Goal: Communication & Community: Answer question/provide support

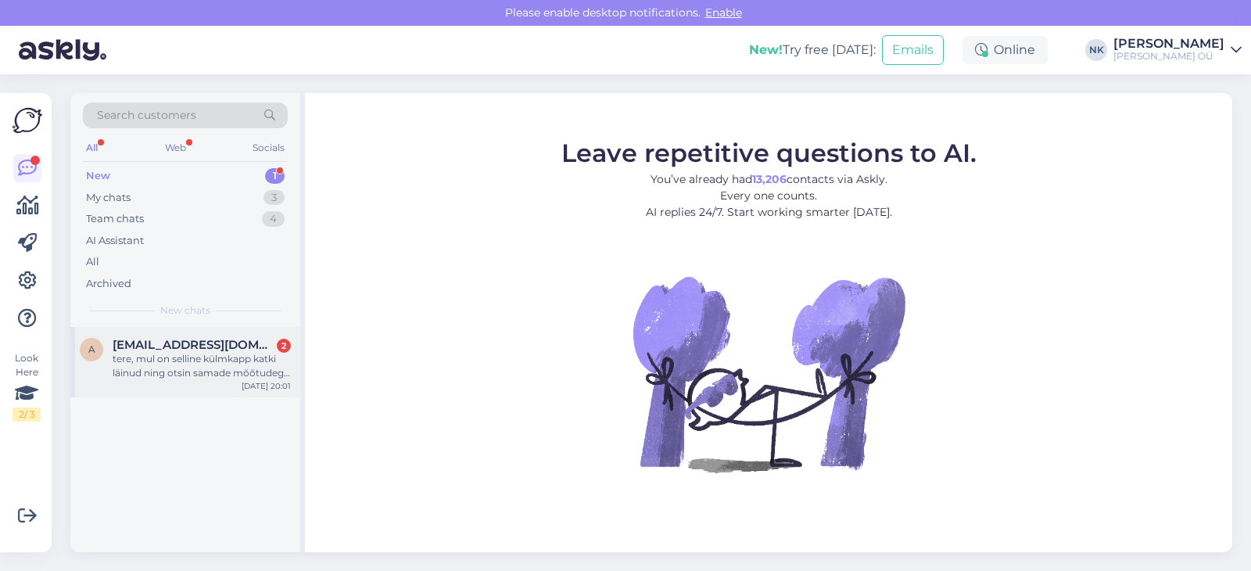
click at [198, 390] on div "a [EMAIL_ADDRESS][DOMAIN_NAME] 2 tere, mul on selline külmkapp katki läinud nin…" at bounding box center [185, 362] width 230 height 70
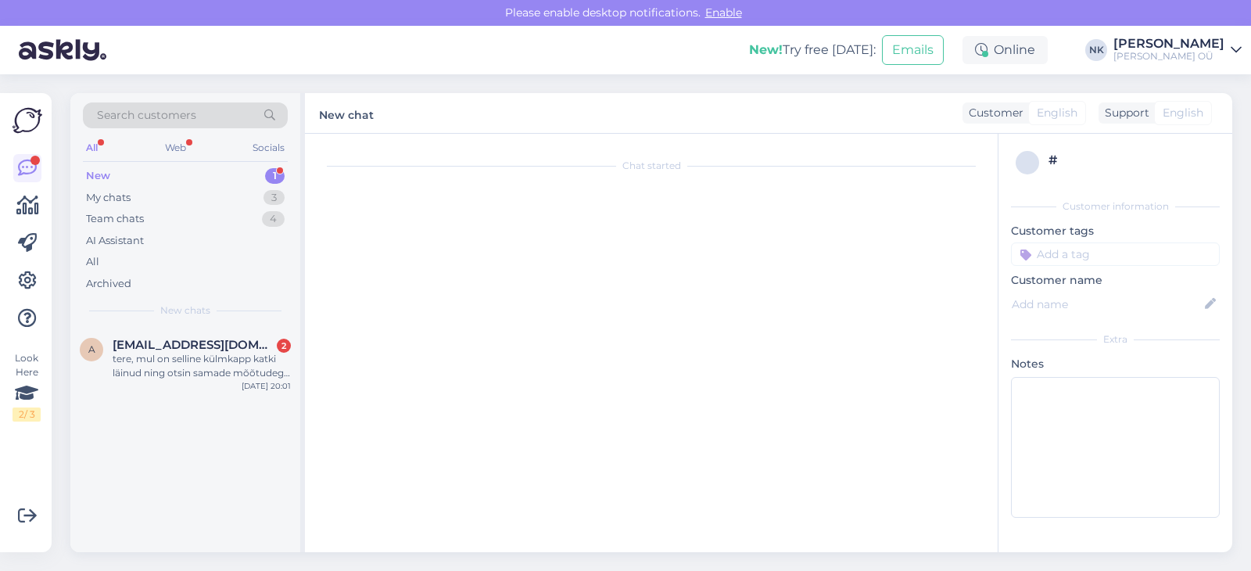
scroll to position [109, 0]
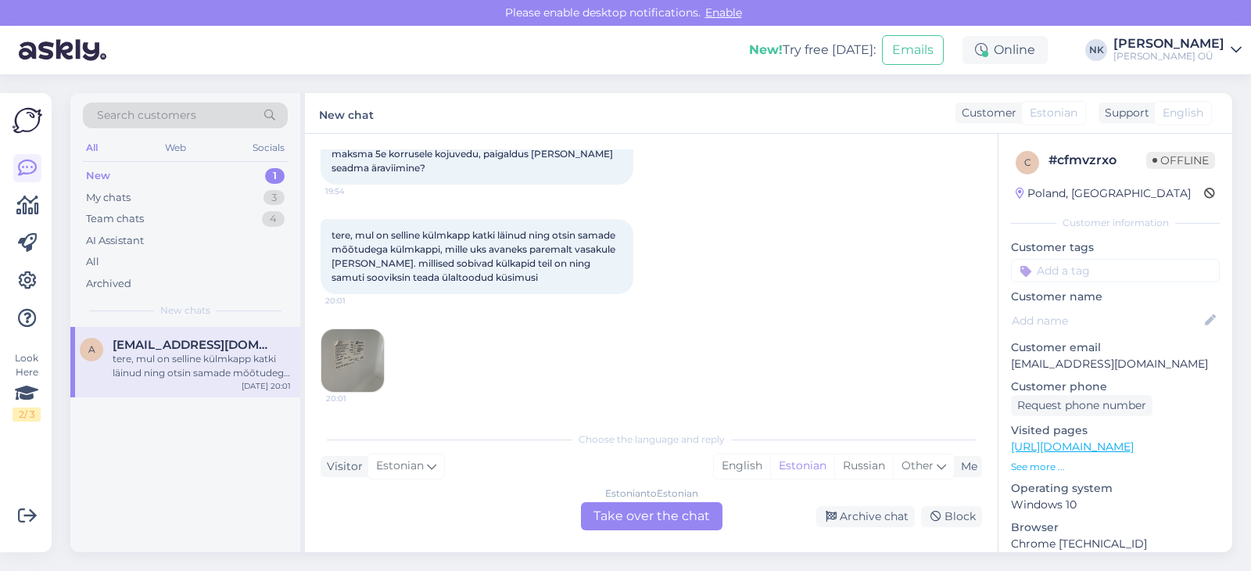
click at [698, 518] on div "Estonian to Estonian Take over the chat" at bounding box center [651, 516] width 141 height 28
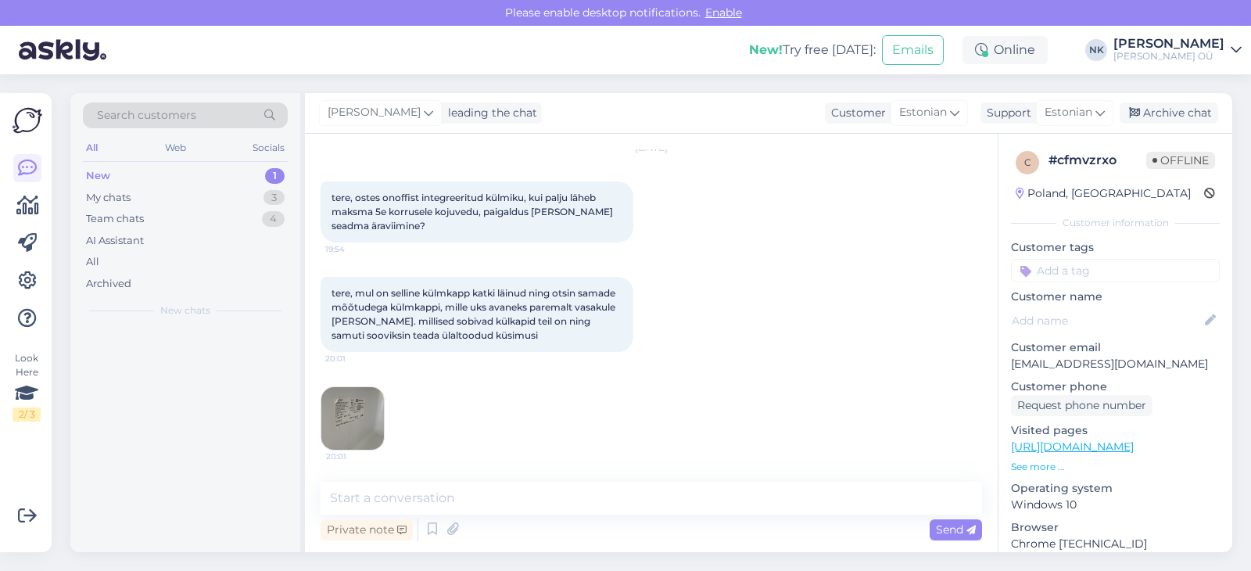
scroll to position [50, 0]
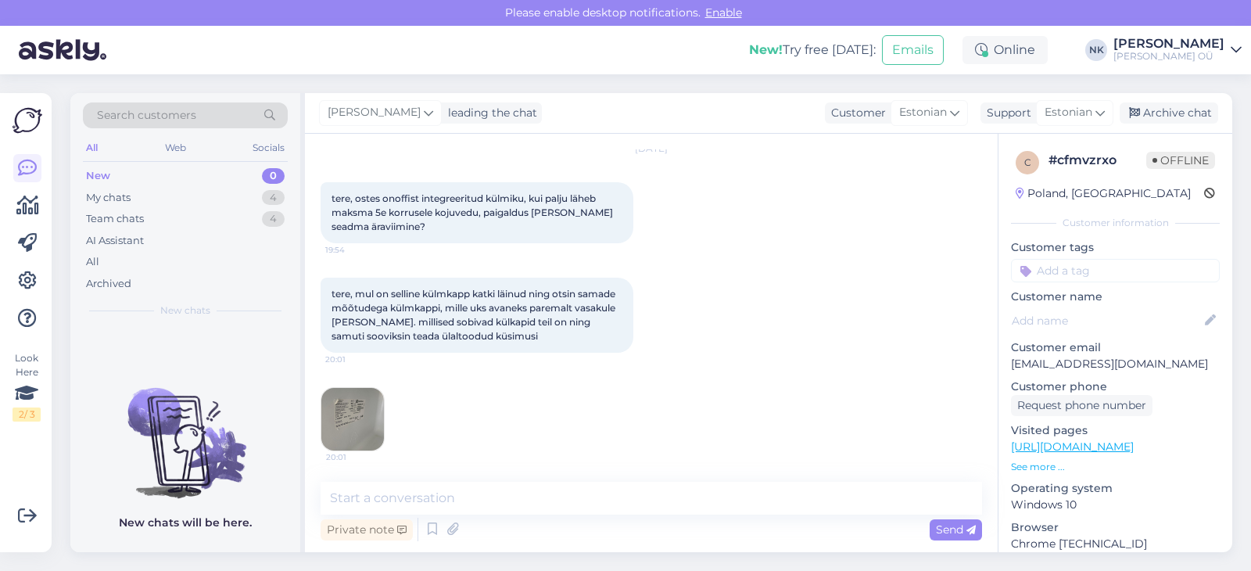
click at [372, 428] on img at bounding box center [352, 419] width 63 height 63
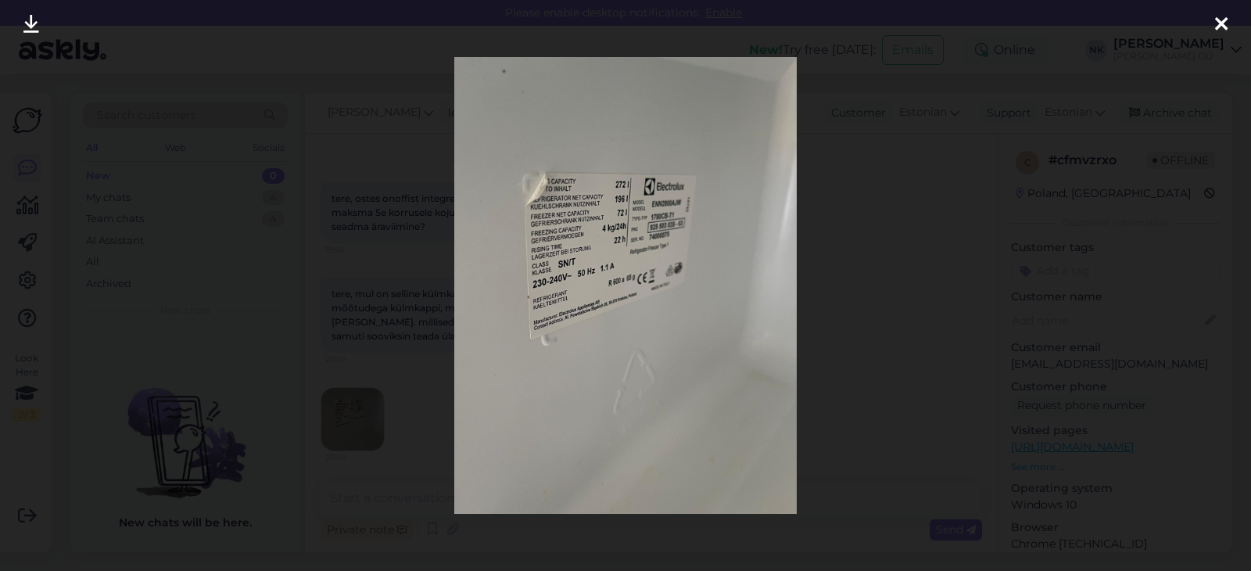
click at [809, 264] on div at bounding box center [625, 285] width 1251 height 571
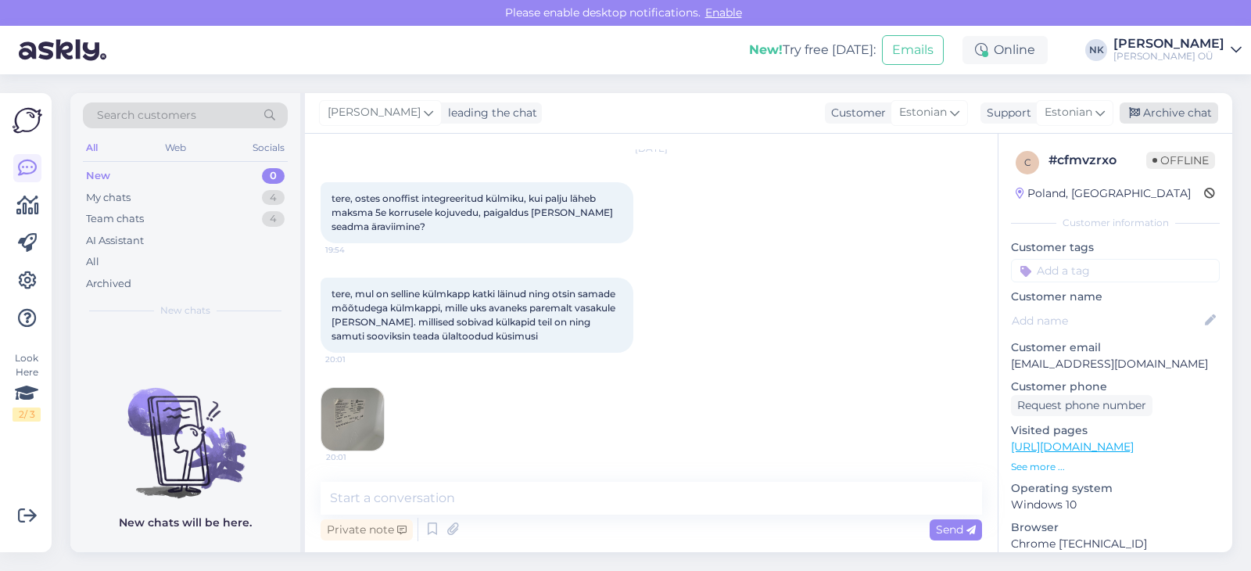
click at [1158, 120] on div "Archive chat" at bounding box center [1168, 112] width 98 height 21
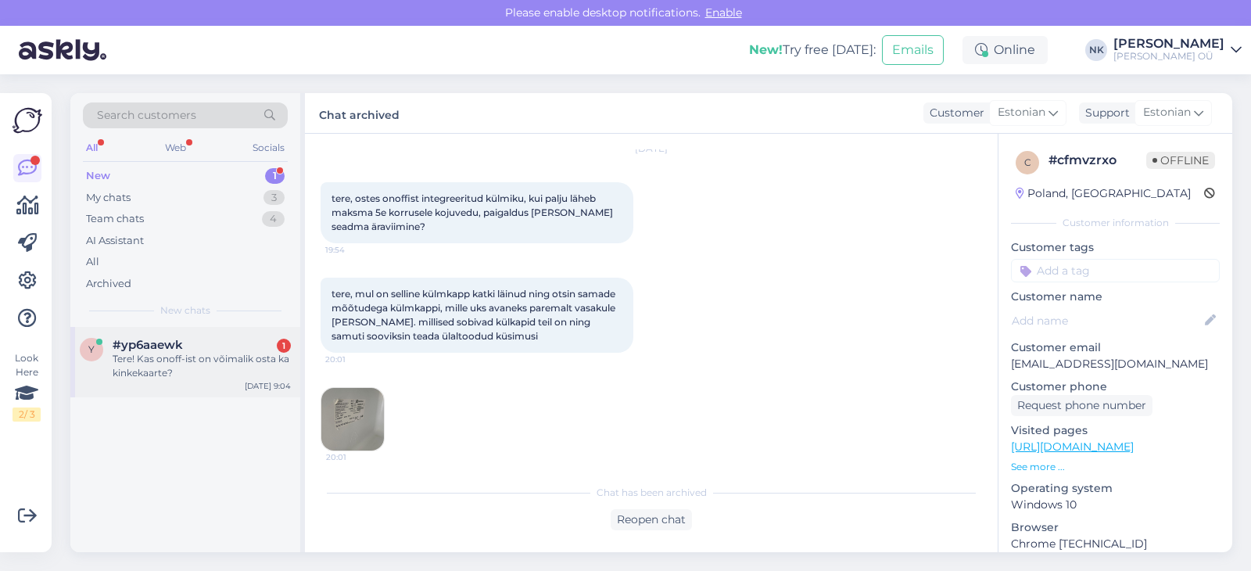
click at [230, 353] on div "Tere! Kas onoff-ist on võimalik osta ka kinkekaarte?" at bounding box center [202, 366] width 178 height 28
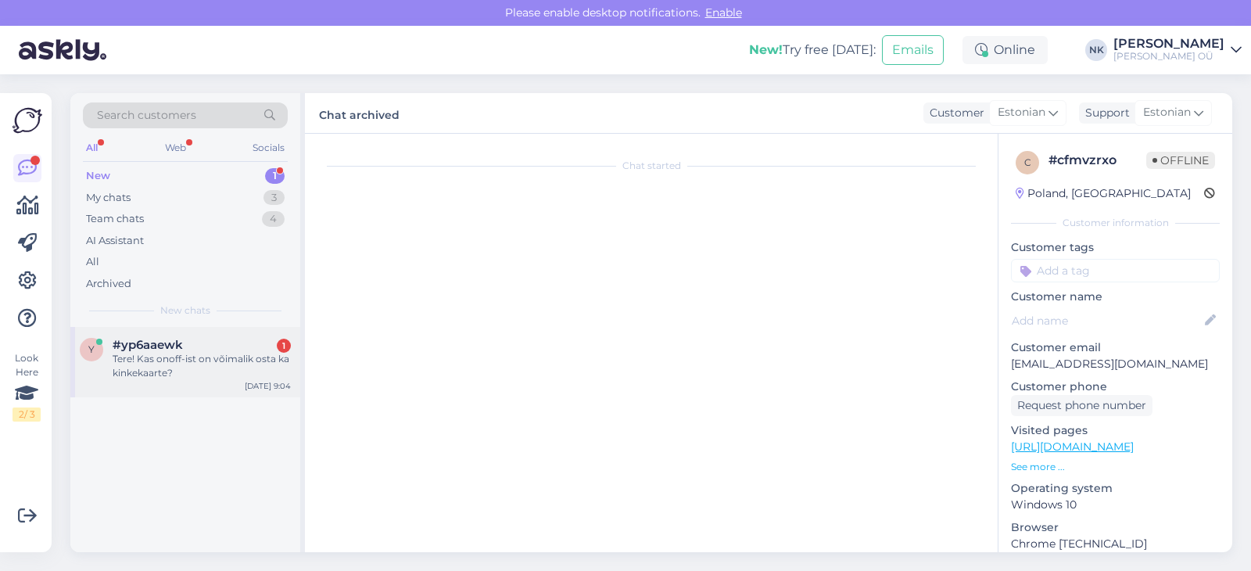
scroll to position [0, 0]
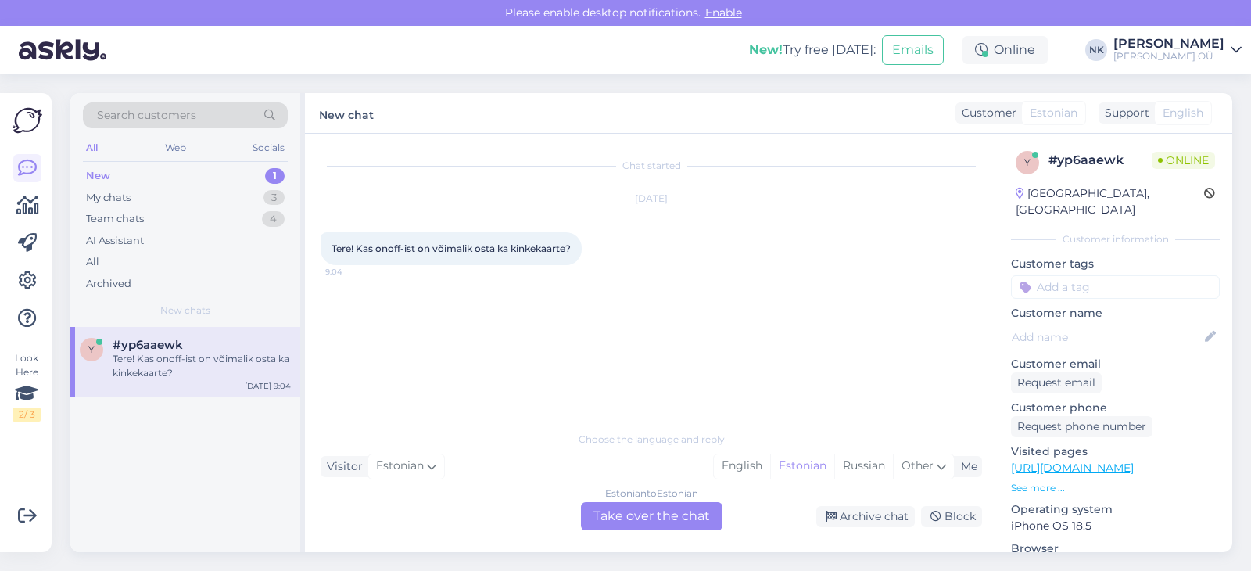
click at [621, 526] on div "Estonian to Estonian Take over the chat" at bounding box center [651, 516] width 141 height 28
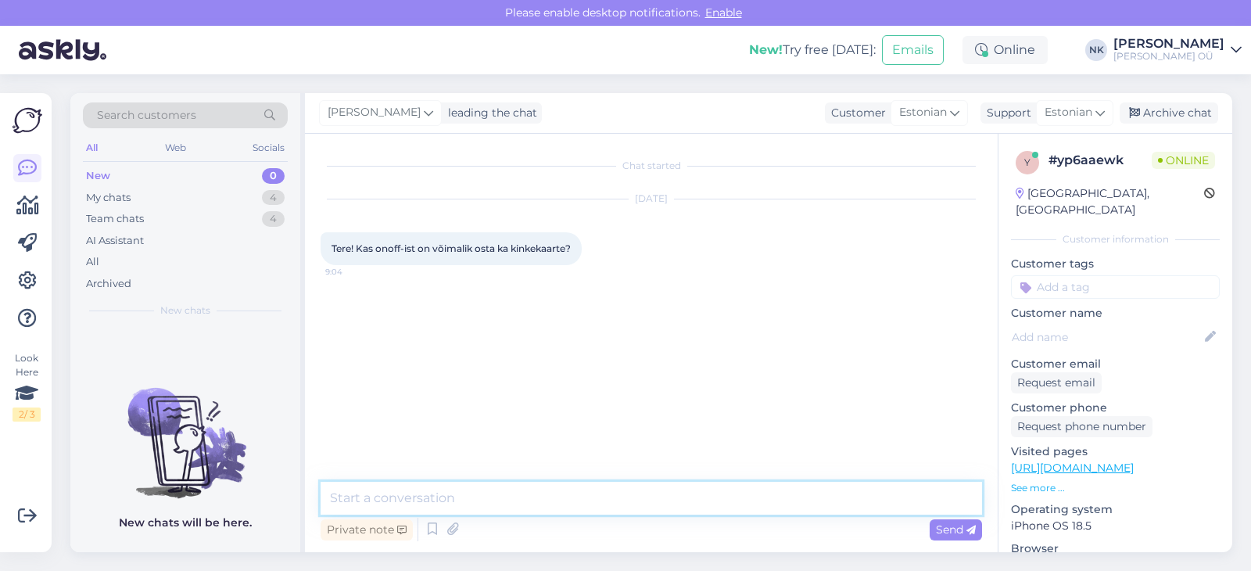
click at [613, 510] on textarea at bounding box center [650, 498] width 661 height 33
click at [612, 503] on textarea "Еук" at bounding box center [650, 498] width 661 height 33
type textarea "Tere! Jah, kuid kinkekaarte saab [PERSON_NAME] kasutada [PERSON_NAME] füüsilist…"
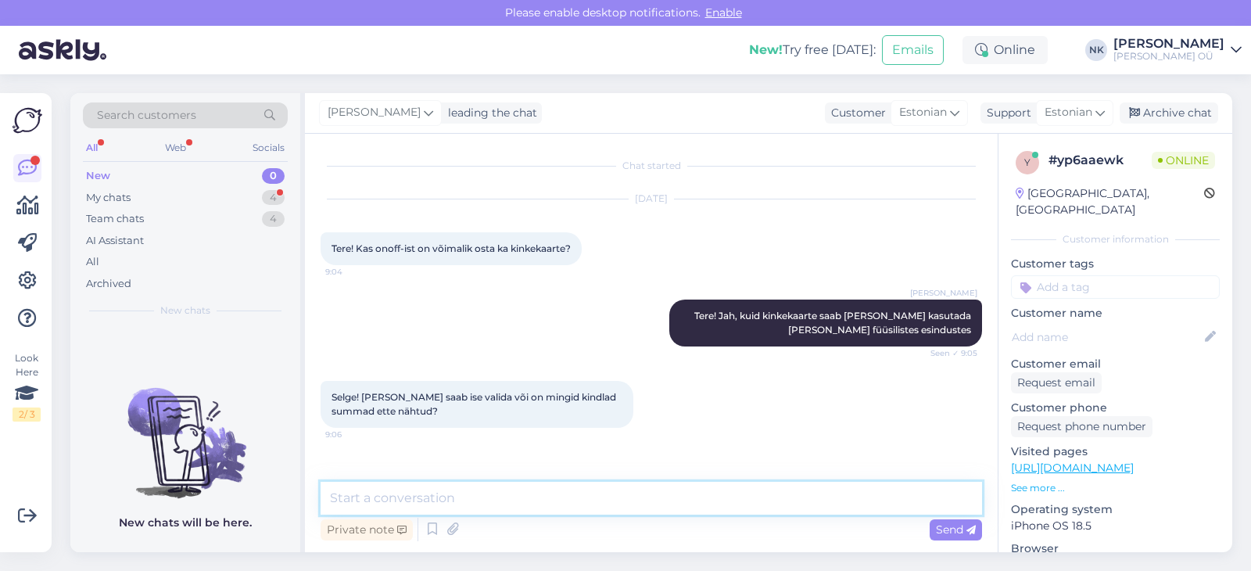
click at [556, 495] on textarea at bounding box center [650, 498] width 661 height 33
type textarea "Ь"
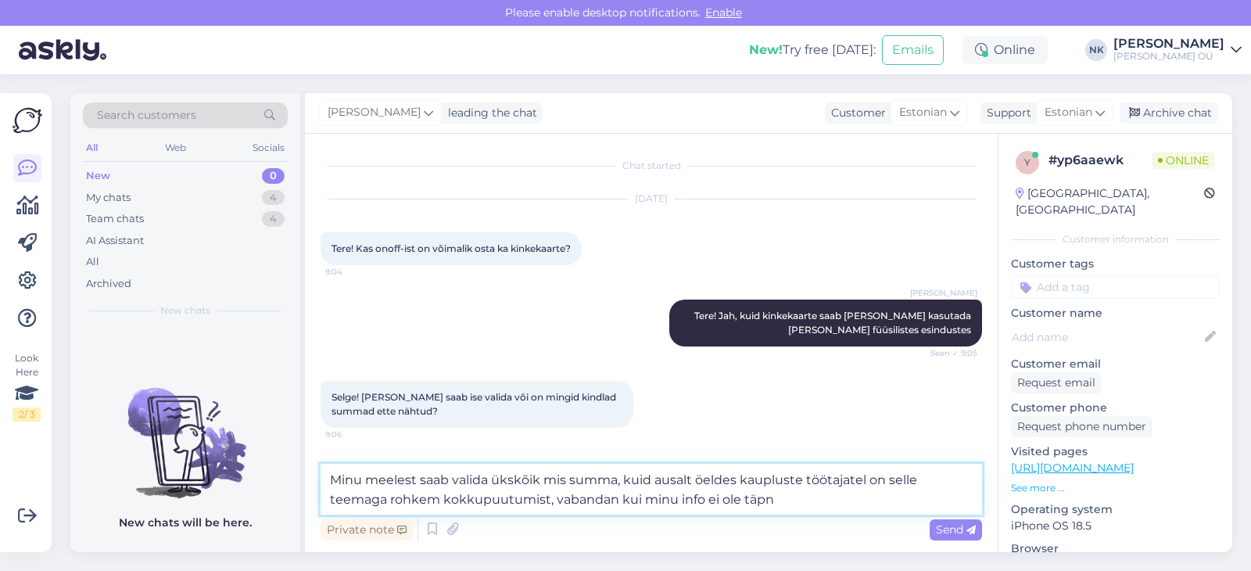
type textarea "Minu meelest saab valida ükskõik mis summa, kuid ausalt öeldes kaupluste töötaj…"
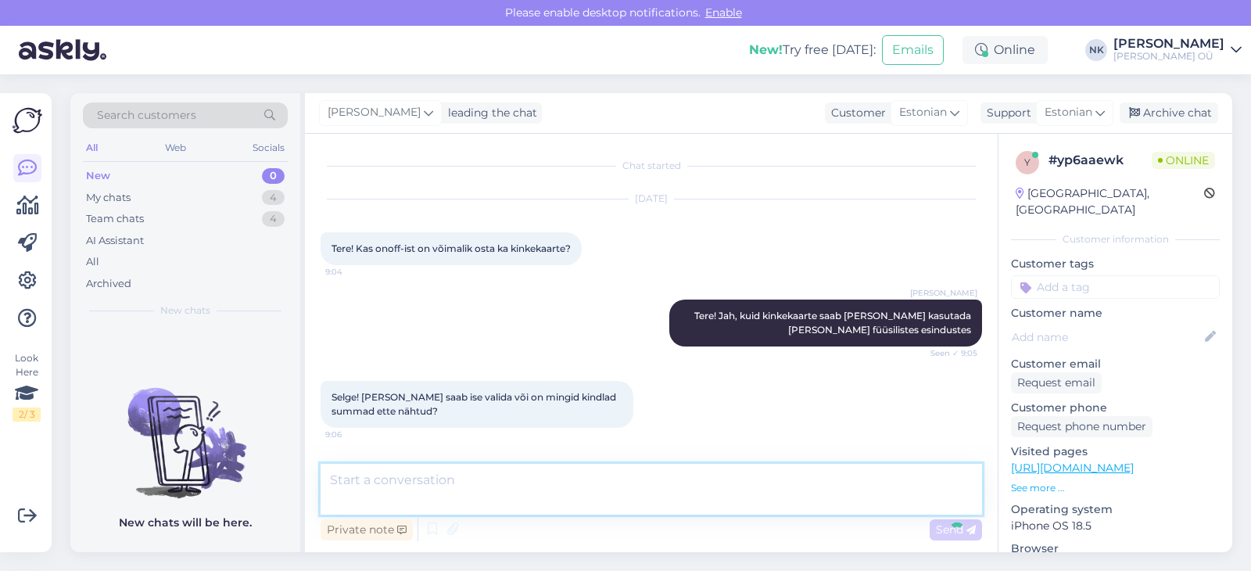
scroll to position [72, 0]
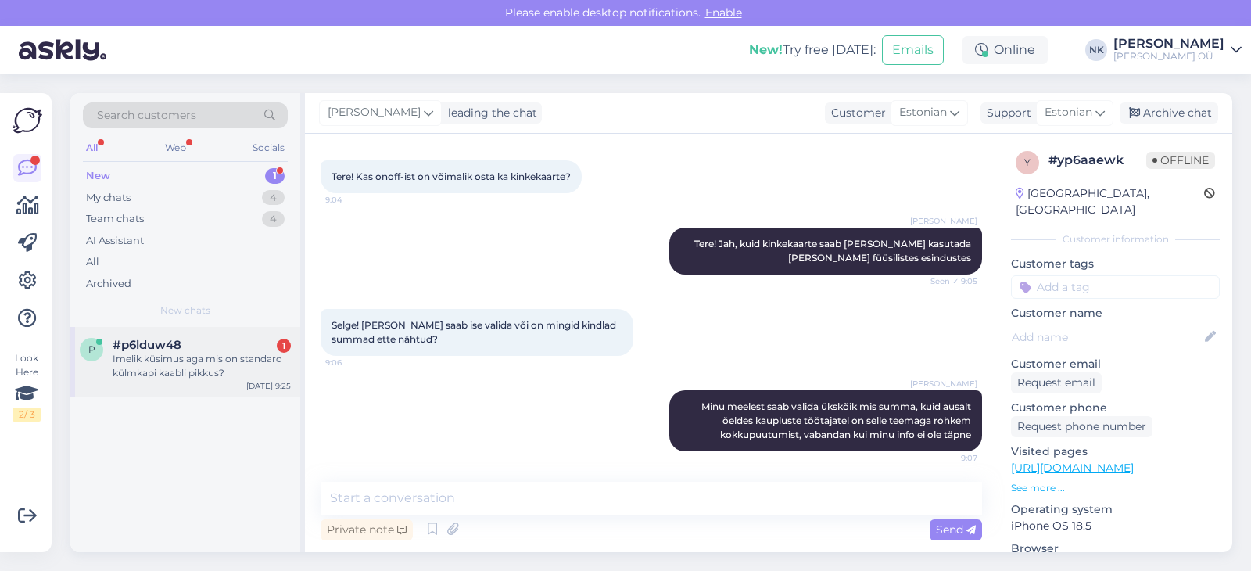
click at [155, 371] on div "Imelik küsimus aga mis on standard külmkapi kaabli pikkus?" at bounding box center [202, 366] width 178 height 28
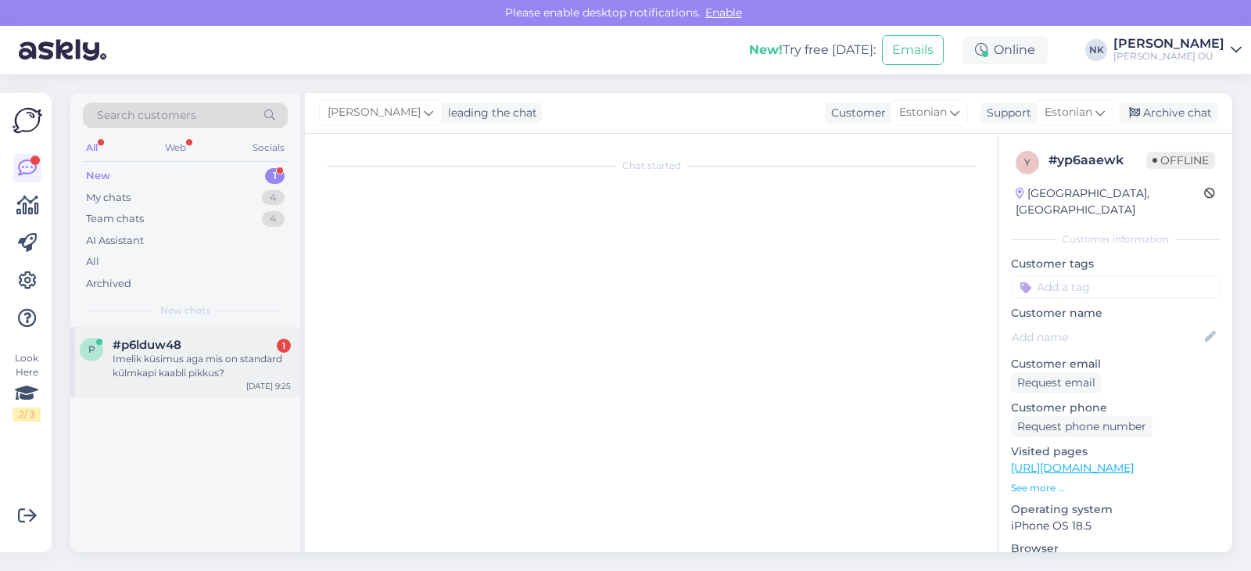
scroll to position [0, 0]
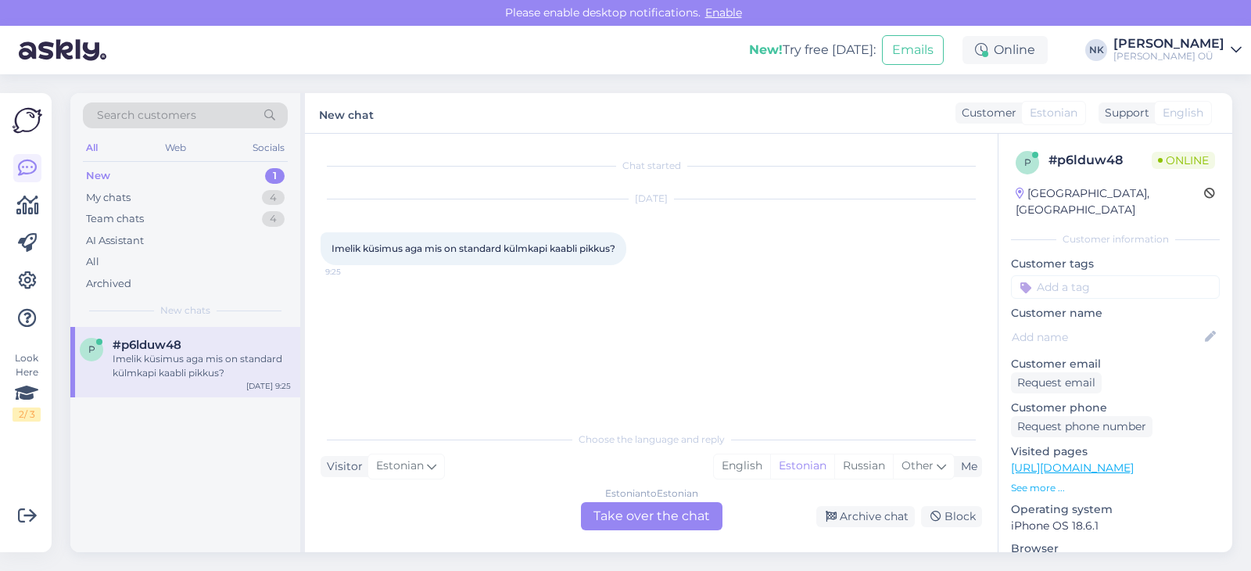
click at [663, 521] on div "Estonian to Estonian Take over the chat" at bounding box center [651, 516] width 141 height 28
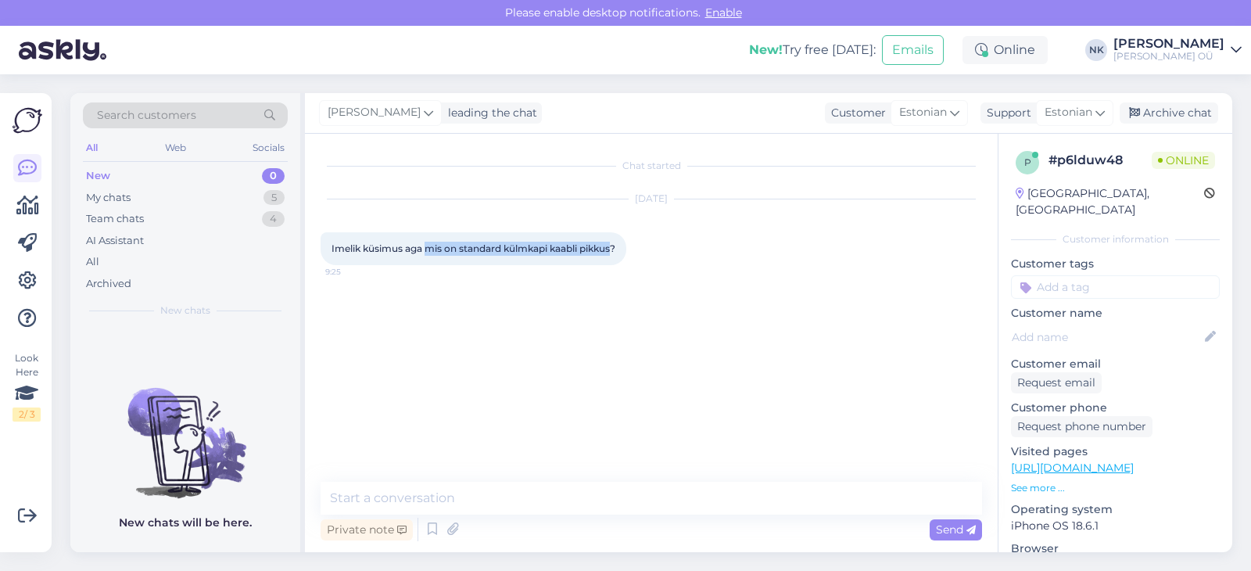
drag, startPoint x: 431, startPoint y: 249, endPoint x: 617, endPoint y: 248, distance: 186.0
click at [615, 248] on span "Imelik küsimus aga mis on standard külmkapi kaabli pikkus?" at bounding box center [473, 248] width 284 height 12
copy span "mis on standard külmkapi kaabli pikkus"
click at [469, 483] on textarea at bounding box center [650, 498] width 661 height 33
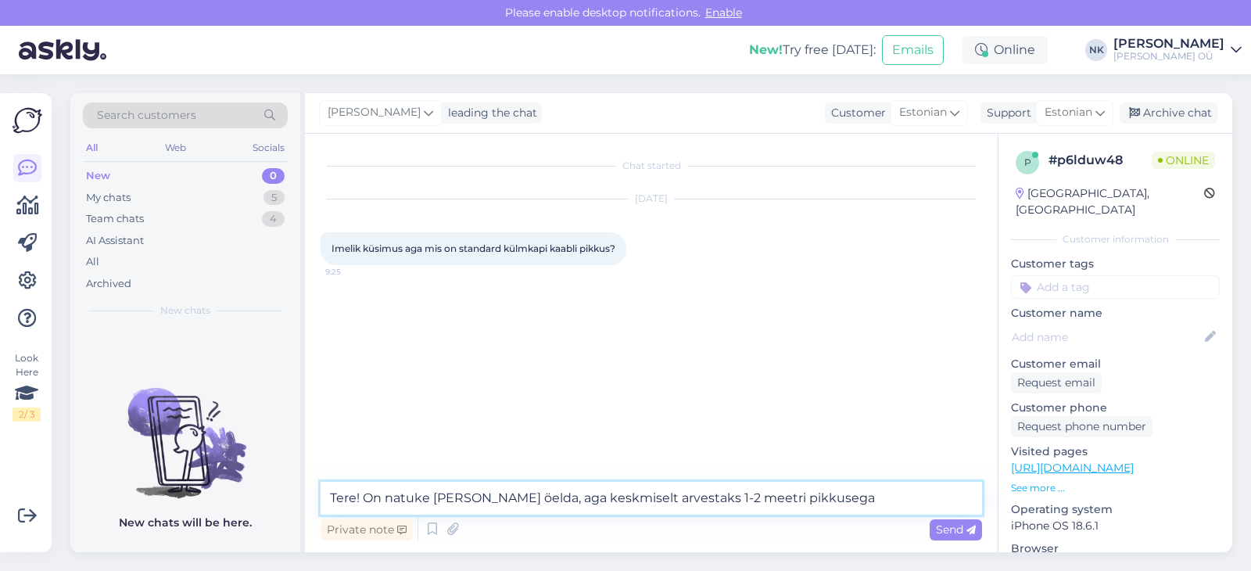
click at [674, 501] on textarea "Tere! On natuke [PERSON_NAME] öelda, aga keskmiselt arvestaks 1-2 meetri pikkus…" at bounding box center [650, 498] width 661 height 33
click at [832, 499] on textarea "Tere! On natuke [PERSON_NAME] öelda, aga keskmiselt arvestaks 1,5-2 meetri pikk…" at bounding box center [650, 498] width 661 height 33
click at [662, 502] on textarea "Tere! On natuke [PERSON_NAME] öelda, aga keskmiselt arvestaks 1,5-2 meetri pikk…" at bounding box center [650, 498] width 661 height 33
click at [858, 504] on textarea "Tere! On natuke [PERSON_NAME] öelda, aga keskmiselt arvestaksin 1,5-2 meetri pi…" at bounding box center [650, 498] width 661 height 33
type textarea "Tere! On natuke [PERSON_NAME] öelda, aga keskmiselt arvestaksin 1,5-2 meetri pi…"
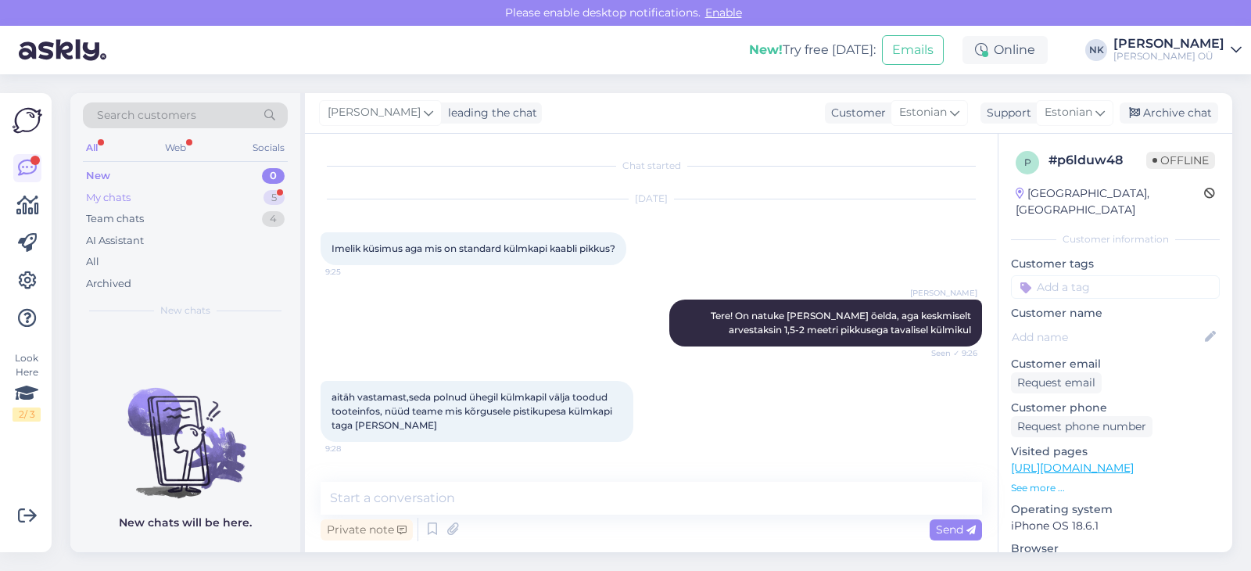
click at [235, 193] on div "My chats 5" at bounding box center [185, 198] width 205 height 22
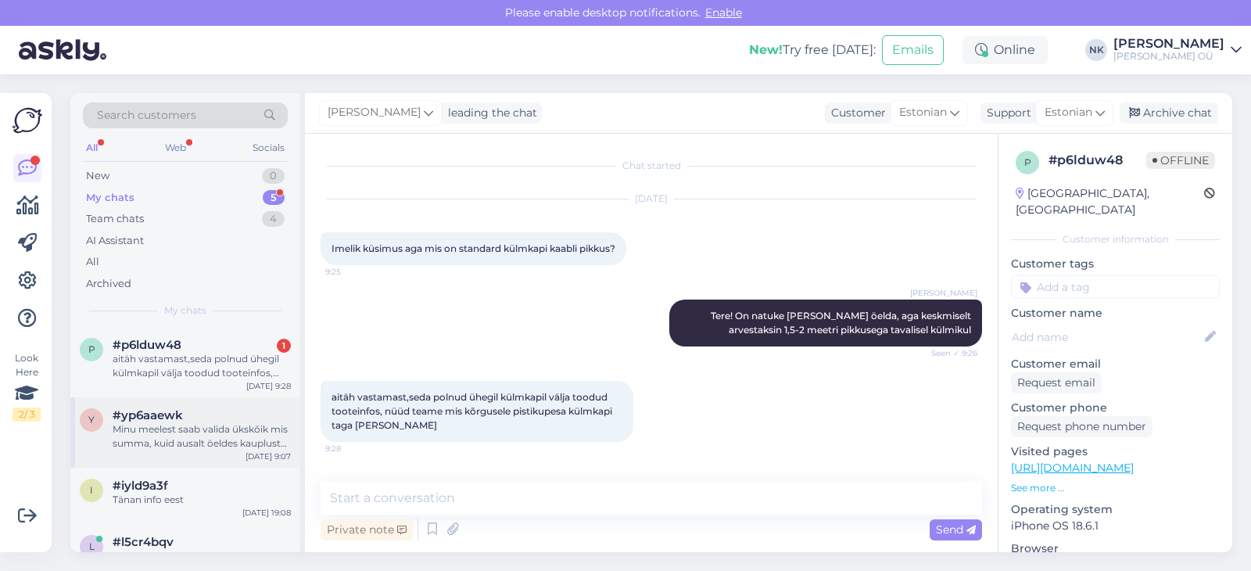
click at [229, 399] on div "y #yp6aaewk Minu meelest saab valida ükskõik mis summa, kuid ausalt öeldes kaup…" at bounding box center [185, 432] width 230 height 70
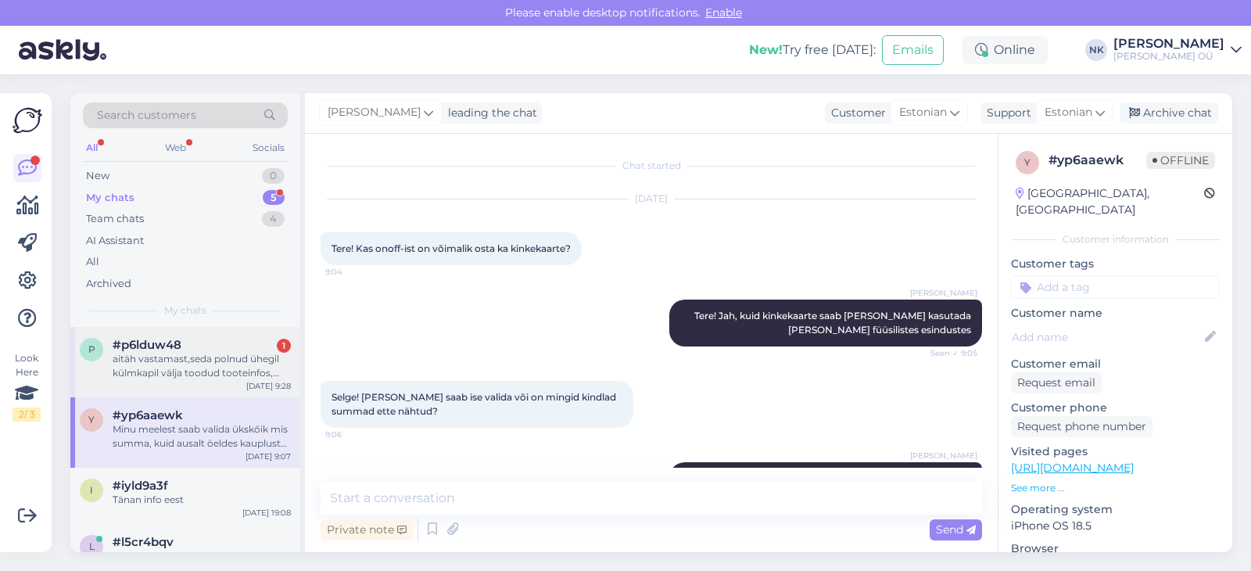
scroll to position [72, 0]
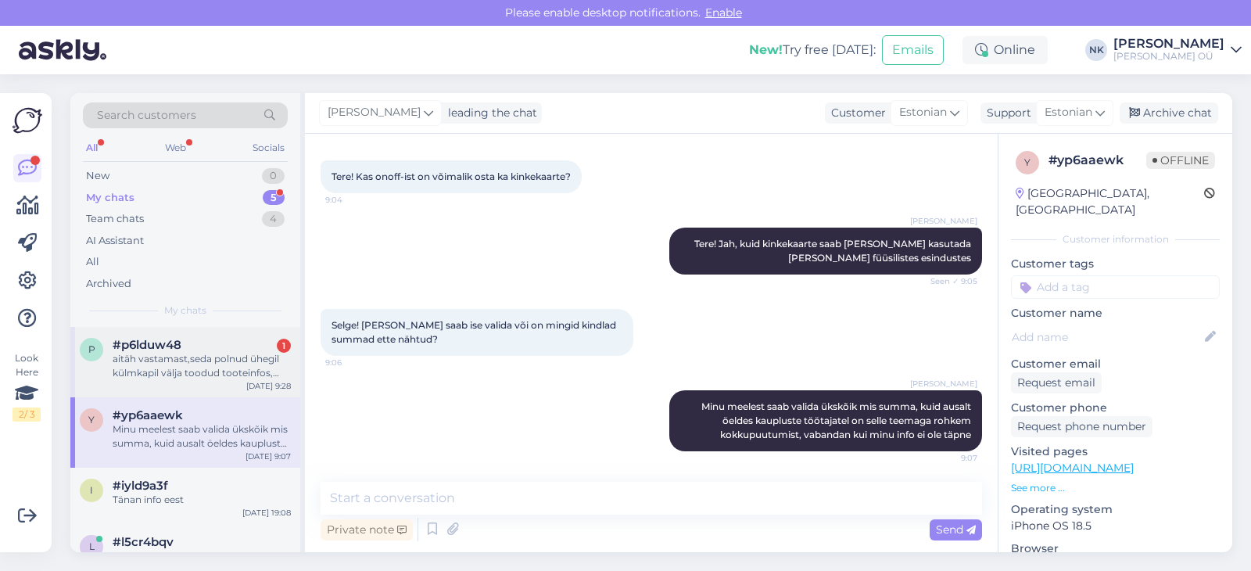
click at [229, 378] on div "aitäh vastamast,seda polnud ühegil külmkapil välja toodud tooteinfos, nüüd team…" at bounding box center [202, 366] width 178 height 28
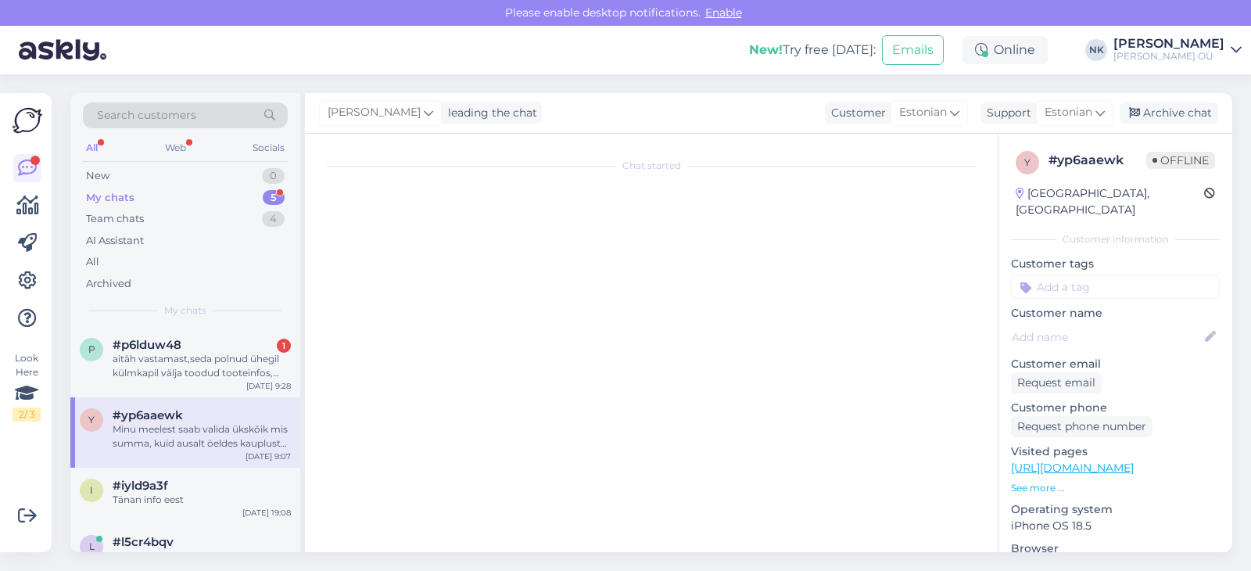
scroll to position [0, 0]
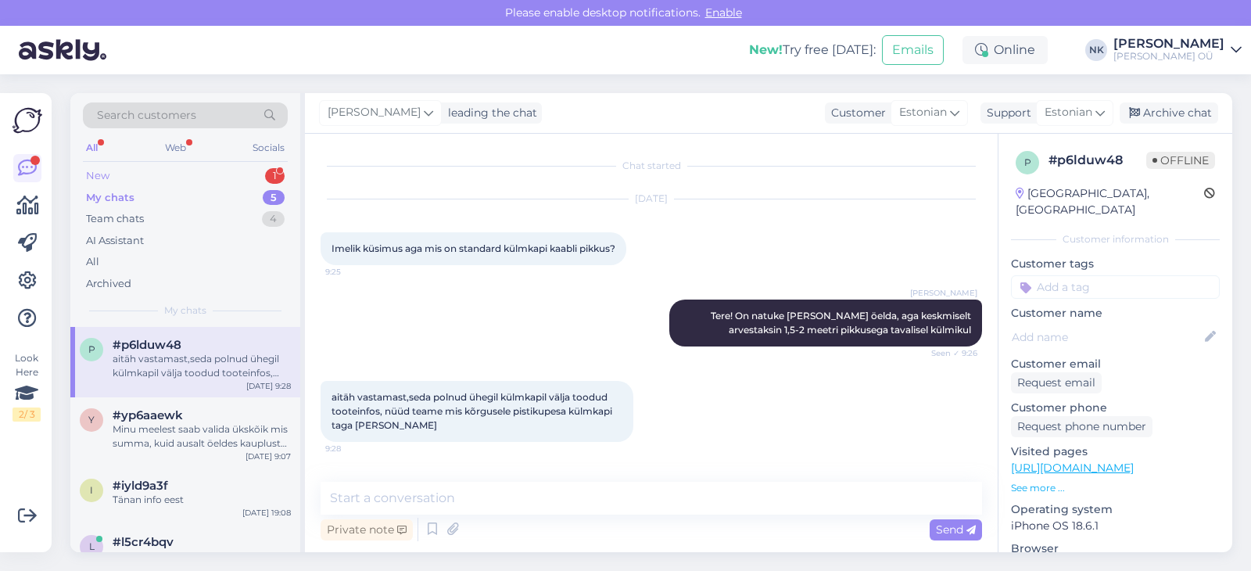
click at [211, 177] on div "New 1" at bounding box center [185, 176] width 205 height 22
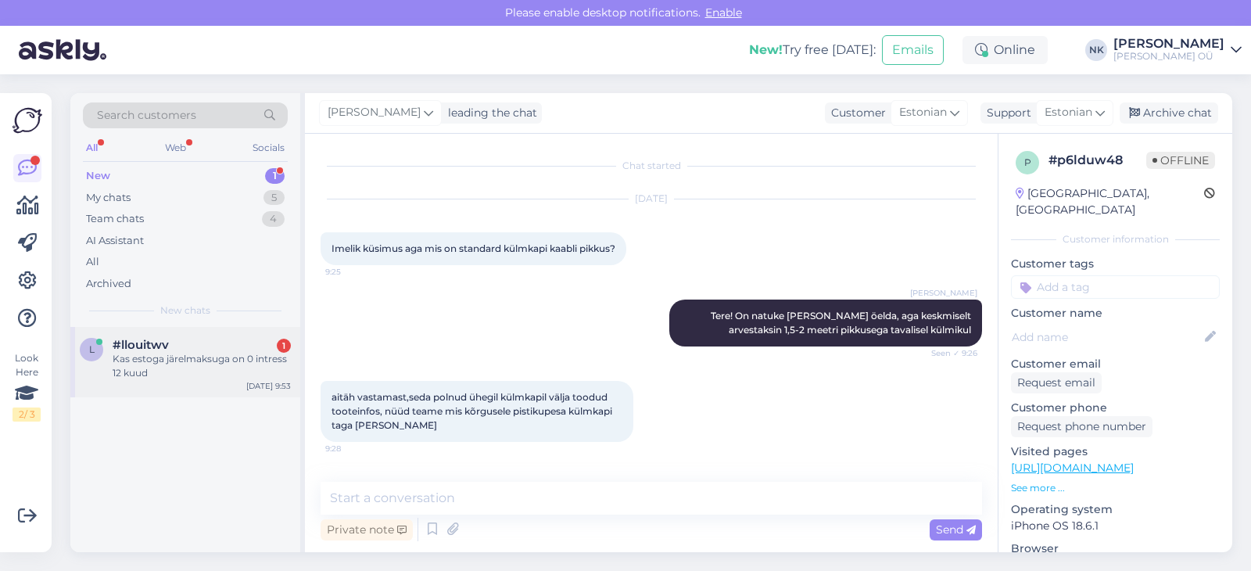
click at [206, 371] on div "Kas estoga järelmaksuga on 0 intress 12 kuud" at bounding box center [202, 366] width 178 height 28
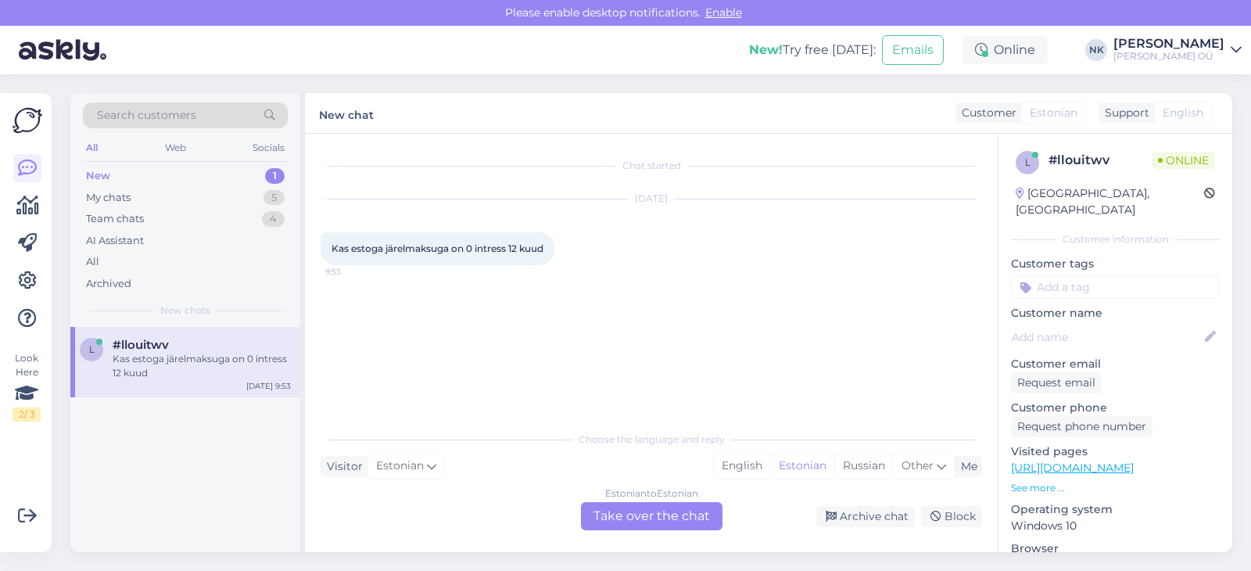
click at [621, 536] on div "Chat started [DATE] Kas estoga järelmaksuga on 0 intress 12 kuud 9:53 Choose th…" at bounding box center [651, 343] width 693 height 418
click at [622, 518] on div "Estonian to Estonian Take over the chat" at bounding box center [651, 516] width 141 height 28
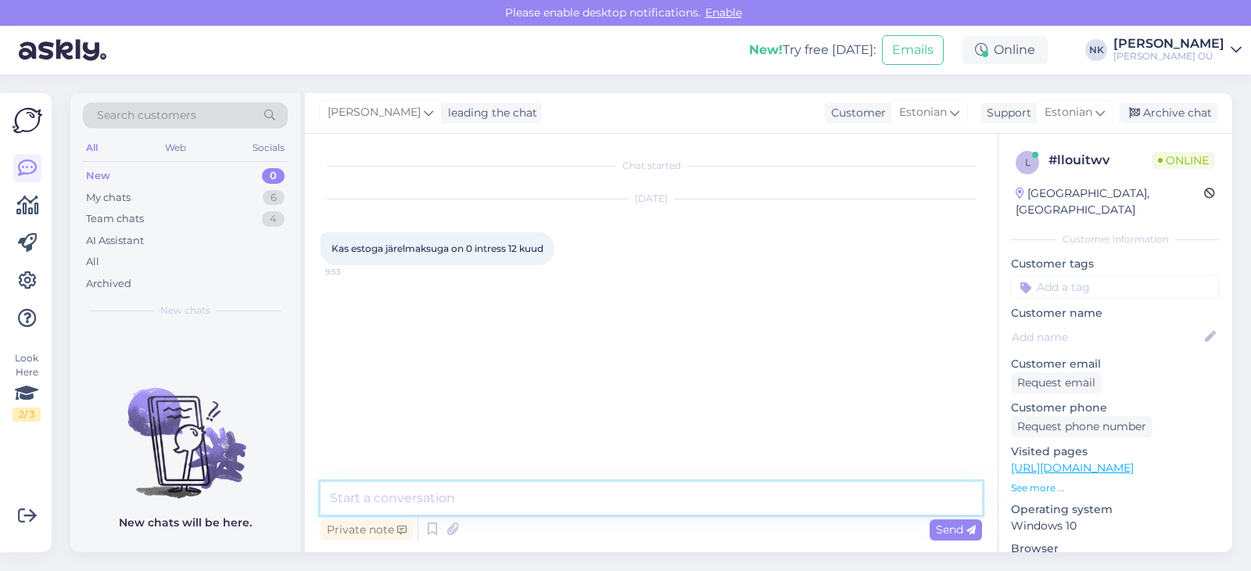
click at [595, 498] on textarea at bounding box center [650, 498] width 661 height 33
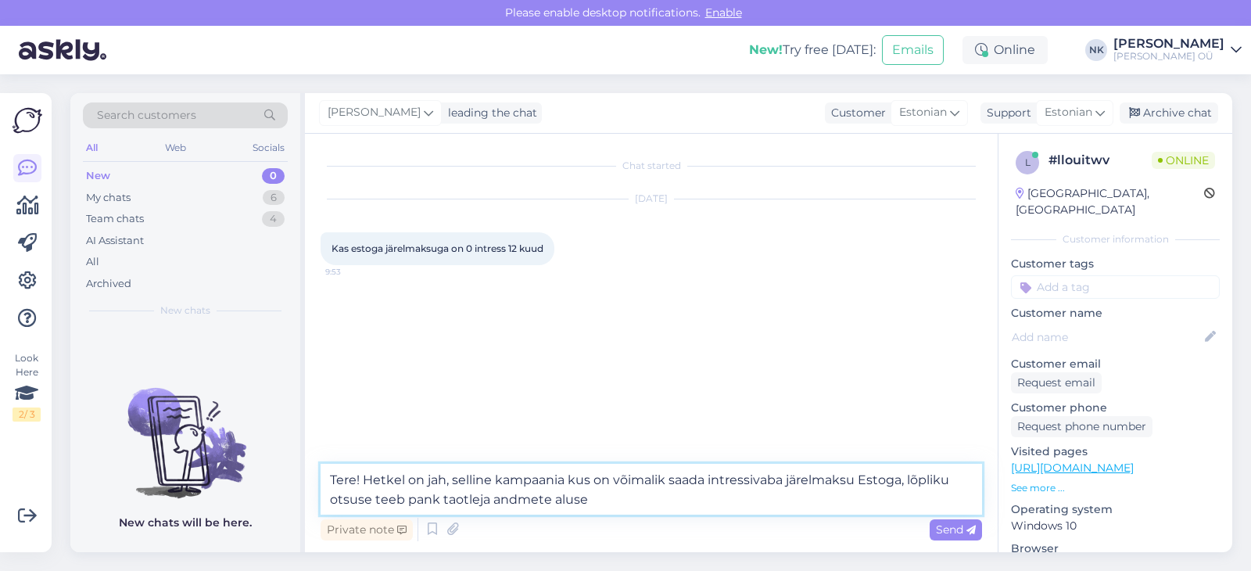
type textarea "Tere! Hetkel on jah, selline kampaania kus on võimalik saada intressivaba järel…"
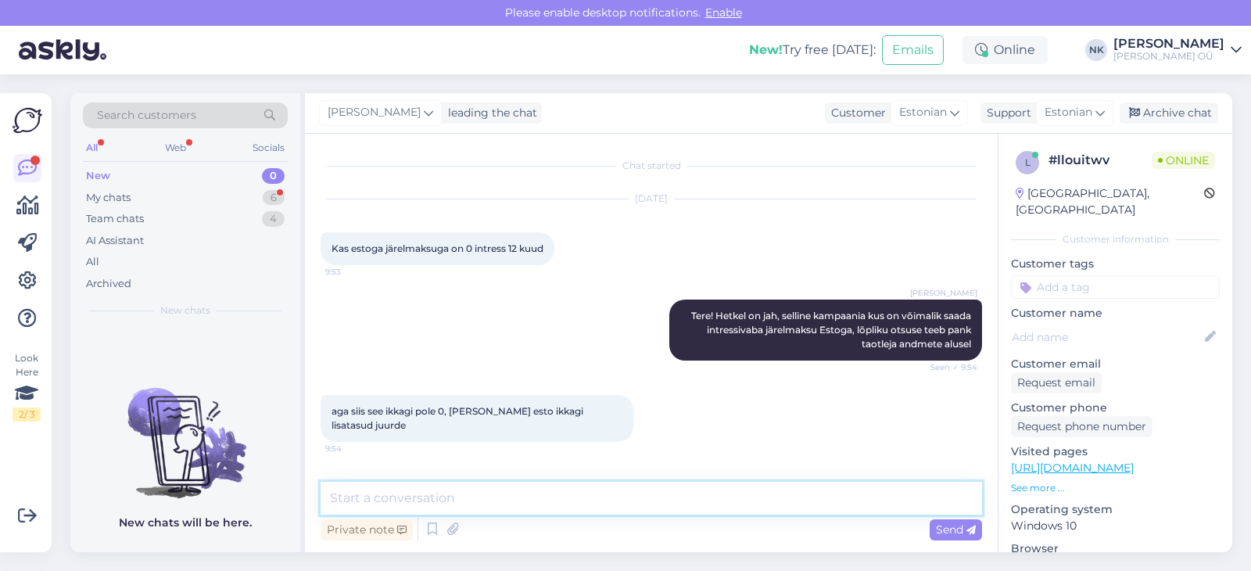
scroll to position [59, 0]
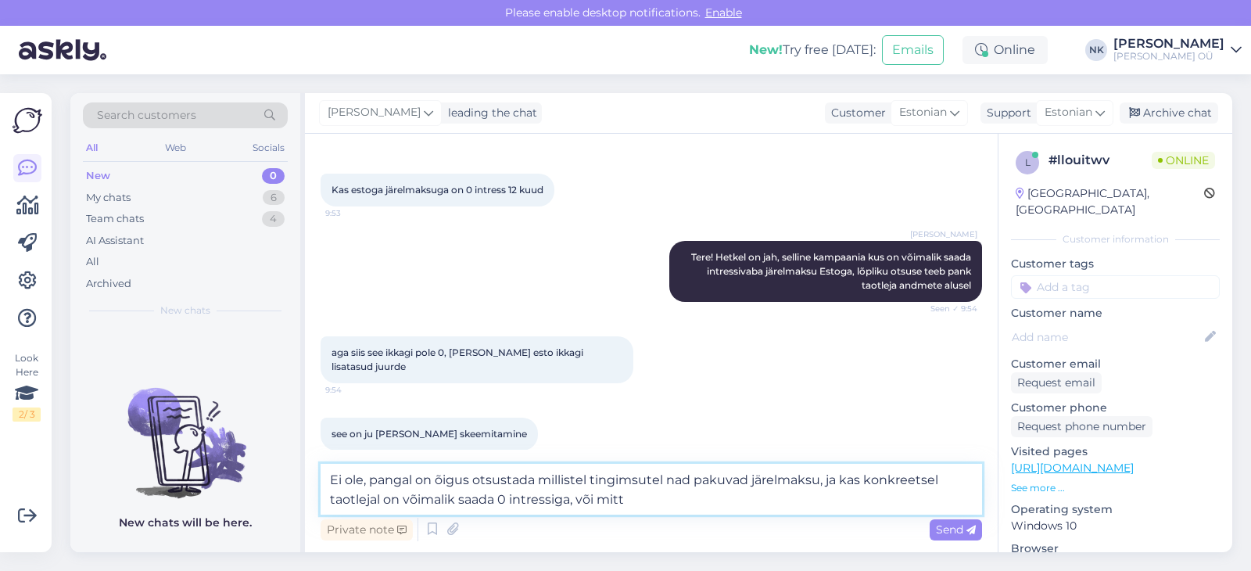
type textarea "Ei ole, pangal on õigus otsustada millistel tingimsutel nad pakuvad järelmaksu,…"
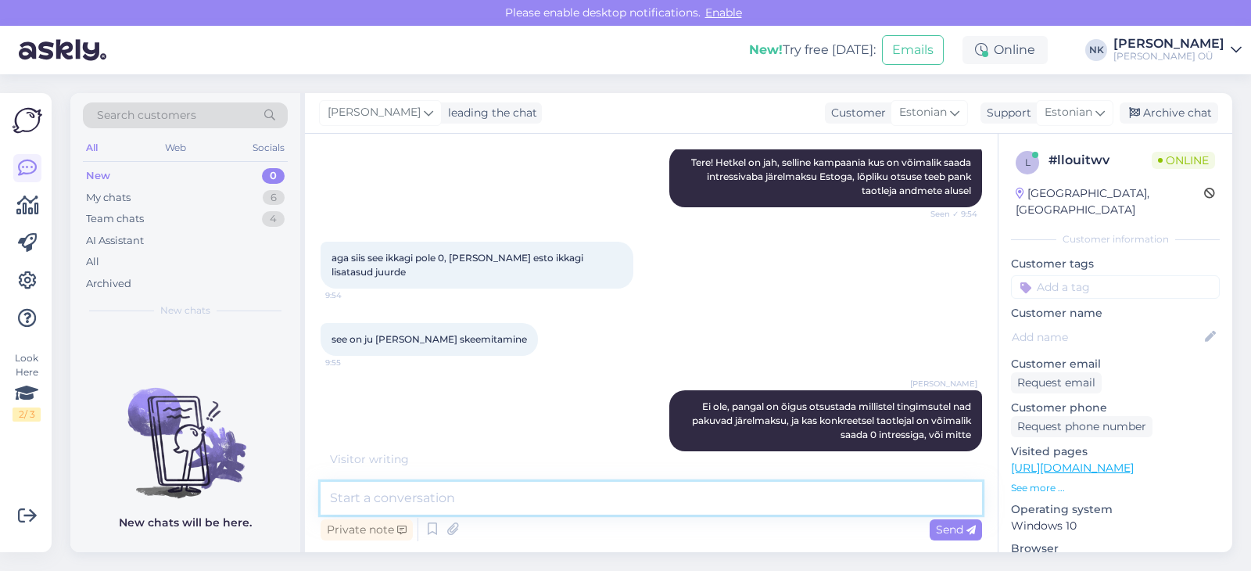
scroll to position [220, 0]
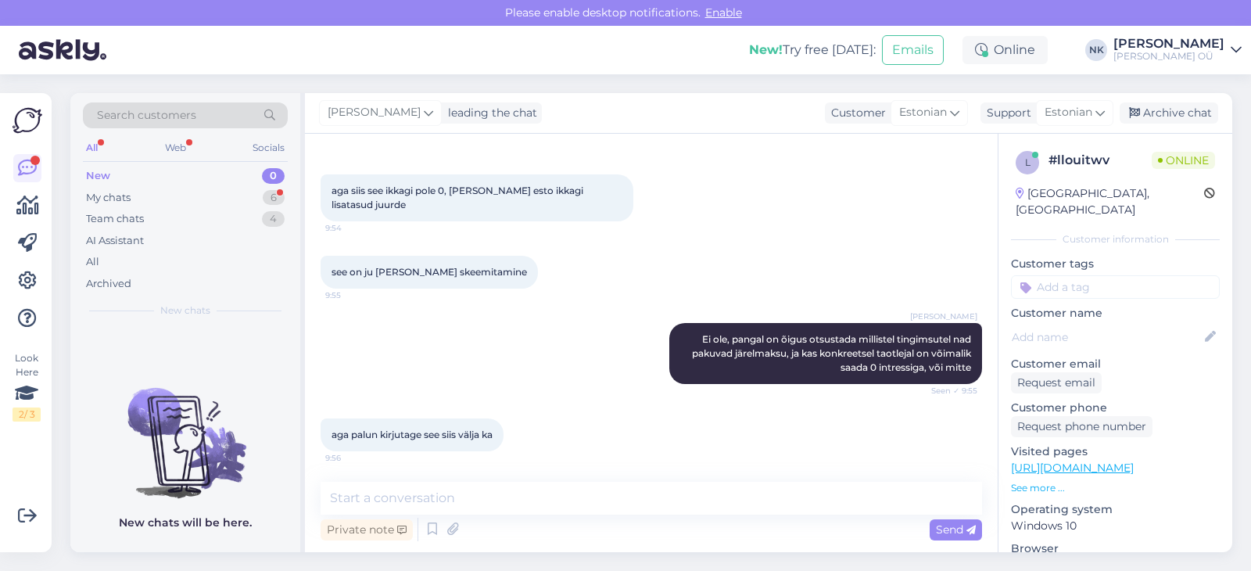
click at [1119, 460] on link "[URL][DOMAIN_NAME]" at bounding box center [1072, 467] width 123 height 14
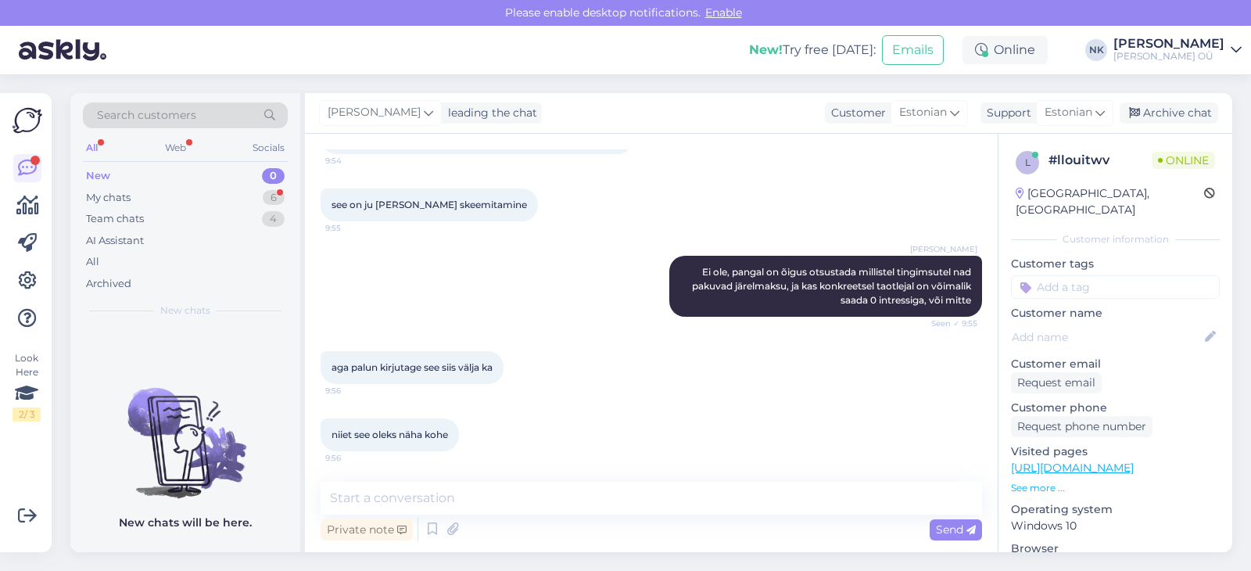
scroll to position [356, 0]
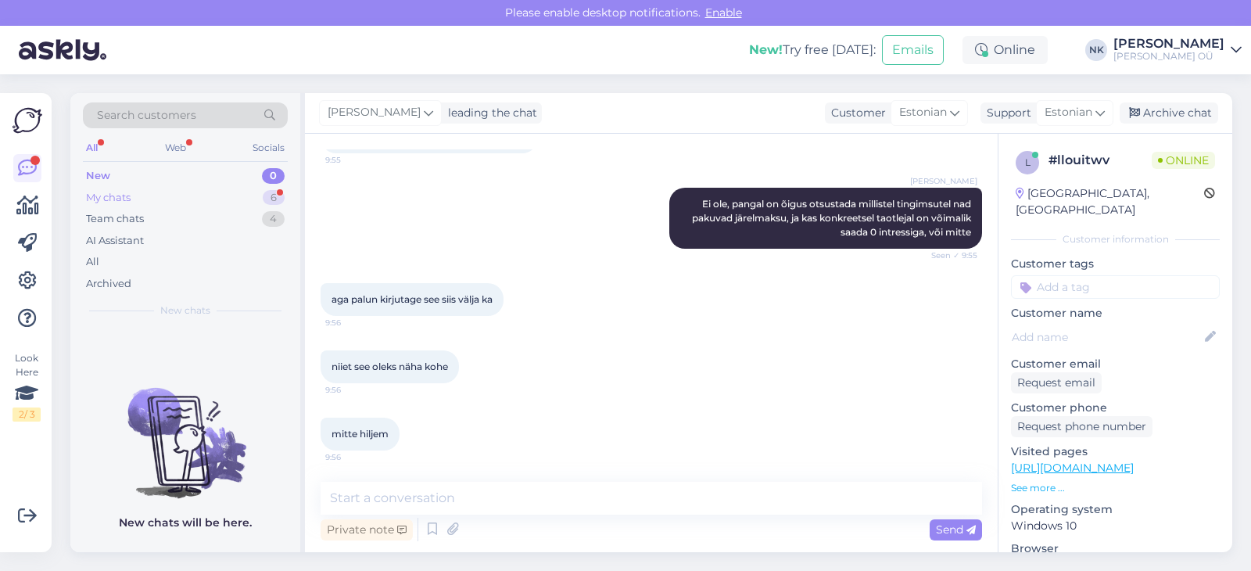
click at [183, 195] on div "My chats 6" at bounding box center [185, 198] width 205 height 22
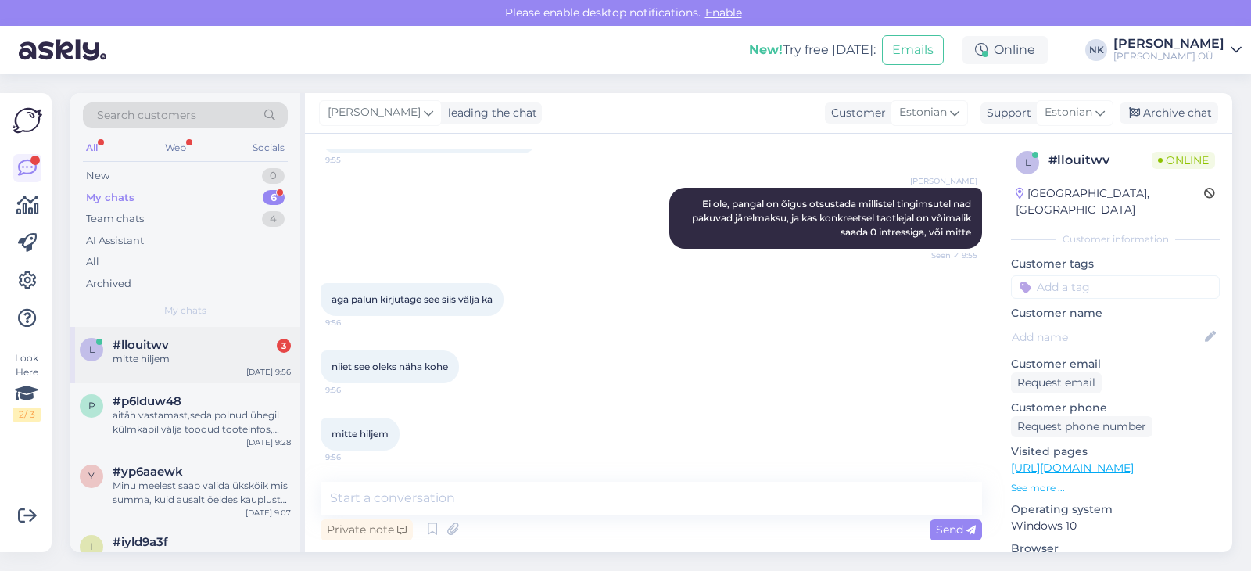
click at [198, 360] on div "mitte hiljem" at bounding box center [202, 359] width 178 height 14
click at [532, 520] on div "Private note Send" at bounding box center [650, 529] width 661 height 30
click at [533, 493] on textarea at bounding box center [650, 498] width 661 height 33
click at [448, 494] on textarea at bounding box center [650, 498] width 661 height 33
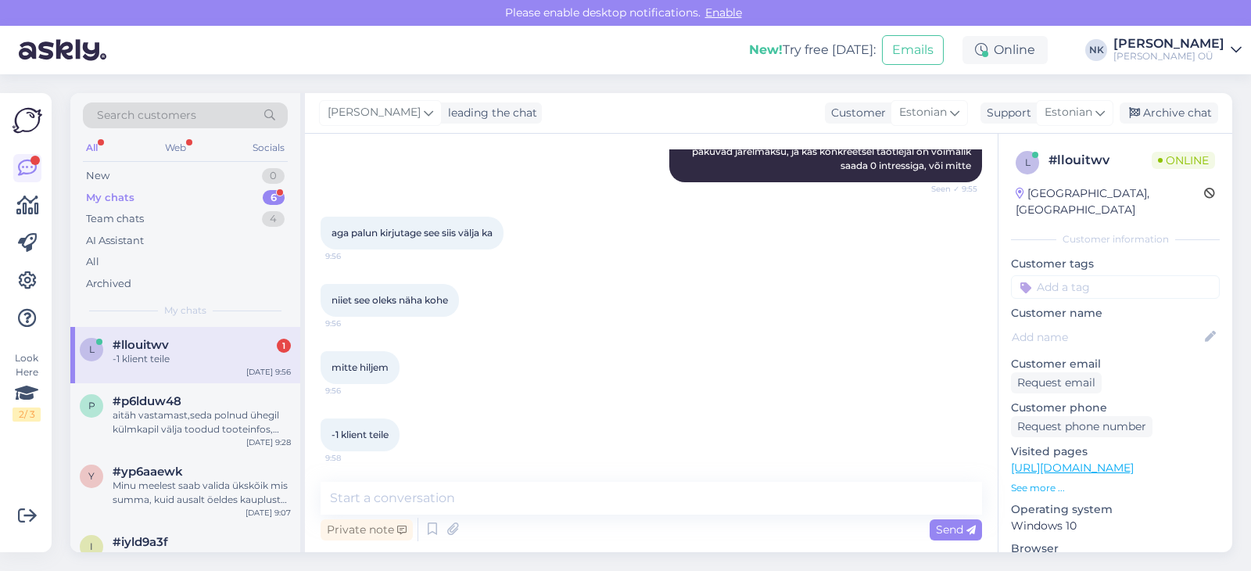
click at [615, 442] on div "-1 klient teile 9:58" at bounding box center [650, 434] width 661 height 67
click at [147, 353] on div "-1 klient teile" at bounding box center [202, 359] width 178 height 14
click at [477, 488] on textarea at bounding box center [650, 498] width 661 height 33
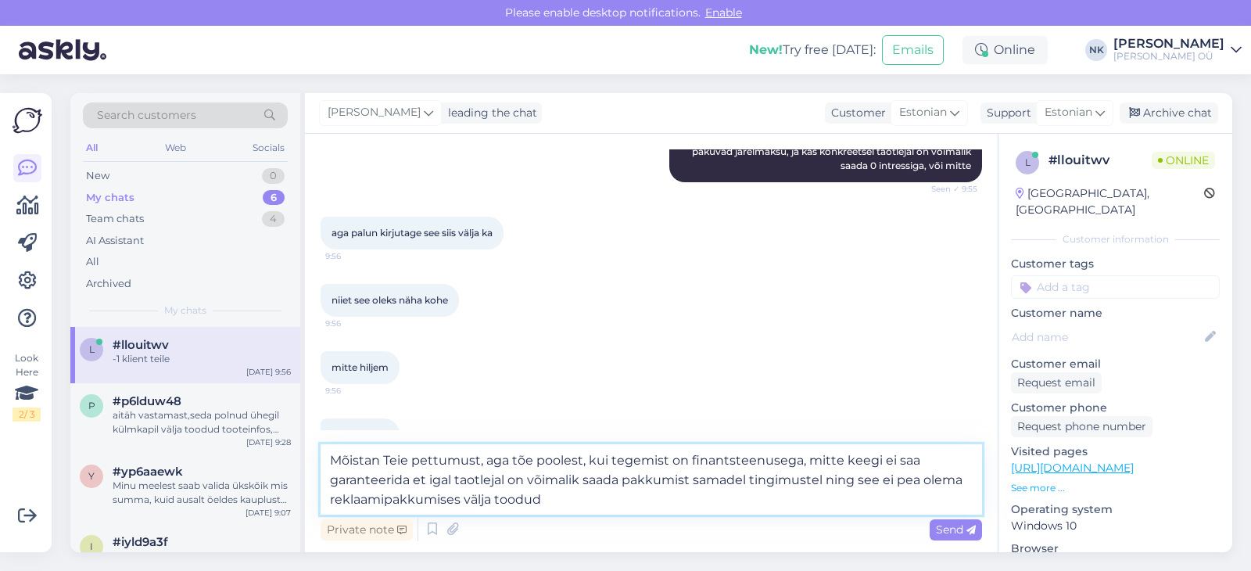
click at [881, 481] on textarea "Mõistan Teie pettumust, aga tõe poolest, kui tegemist on finantsteenusega, mitt…" at bounding box center [650, 479] width 661 height 70
type textarea "Mõistan Teie pettumust, aga tõe poolest, kui tegemist on finantsteenusega, mitt…"
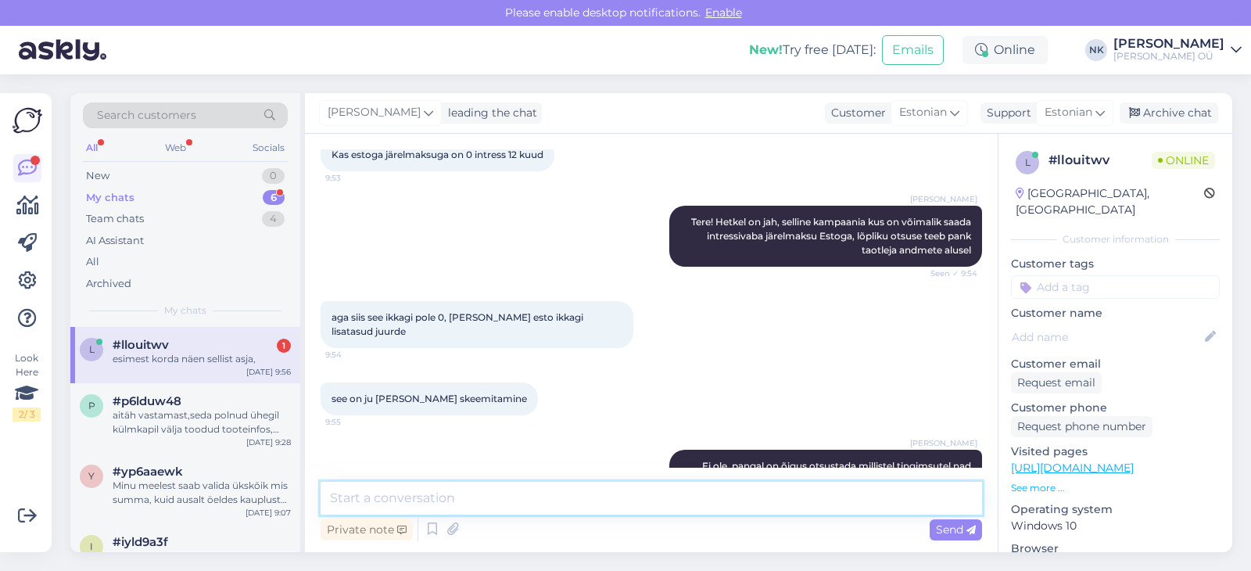
scroll to position [614, 0]
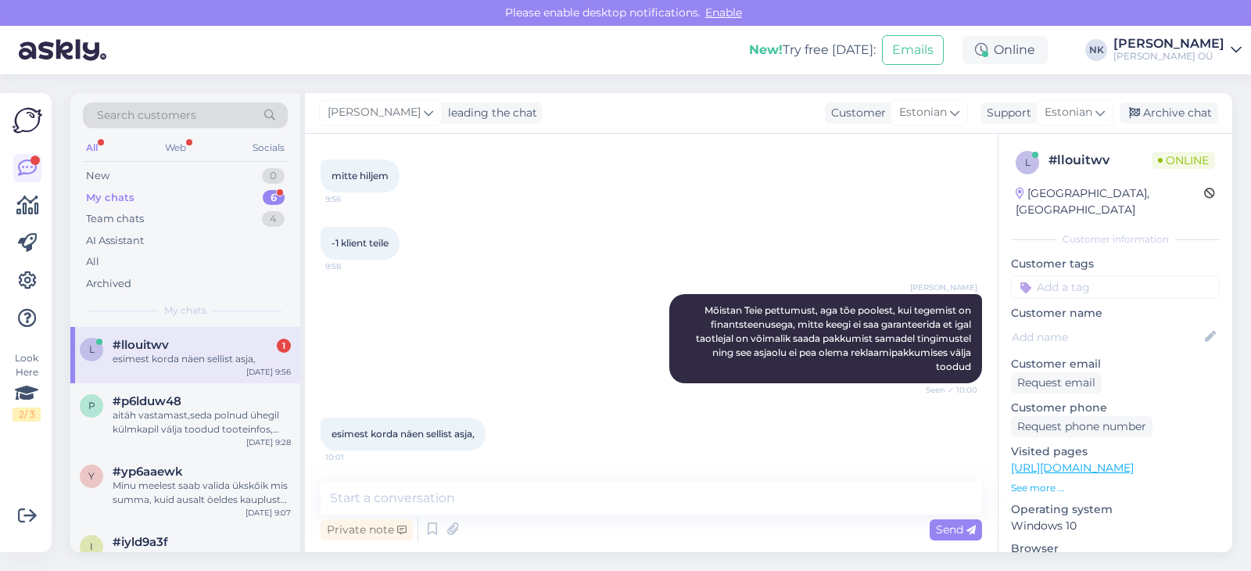
click at [227, 363] on div "esimest korda näen sellist asja," at bounding box center [202, 359] width 178 height 14
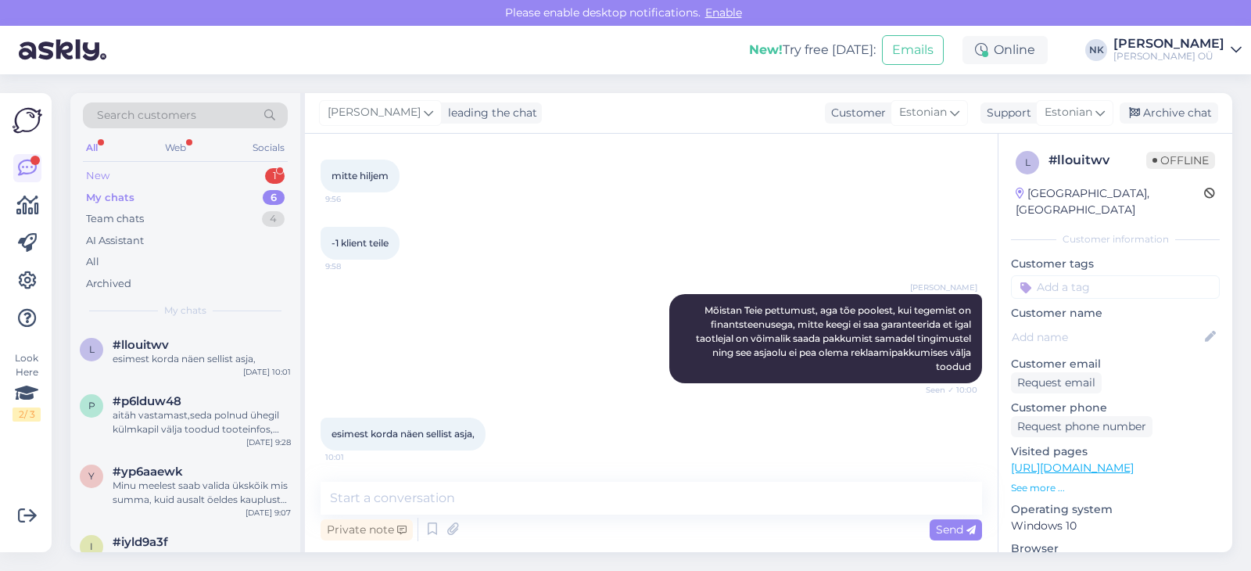
click at [174, 171] on div "New 1" at bounding box center [185, 176] width 205 height 22
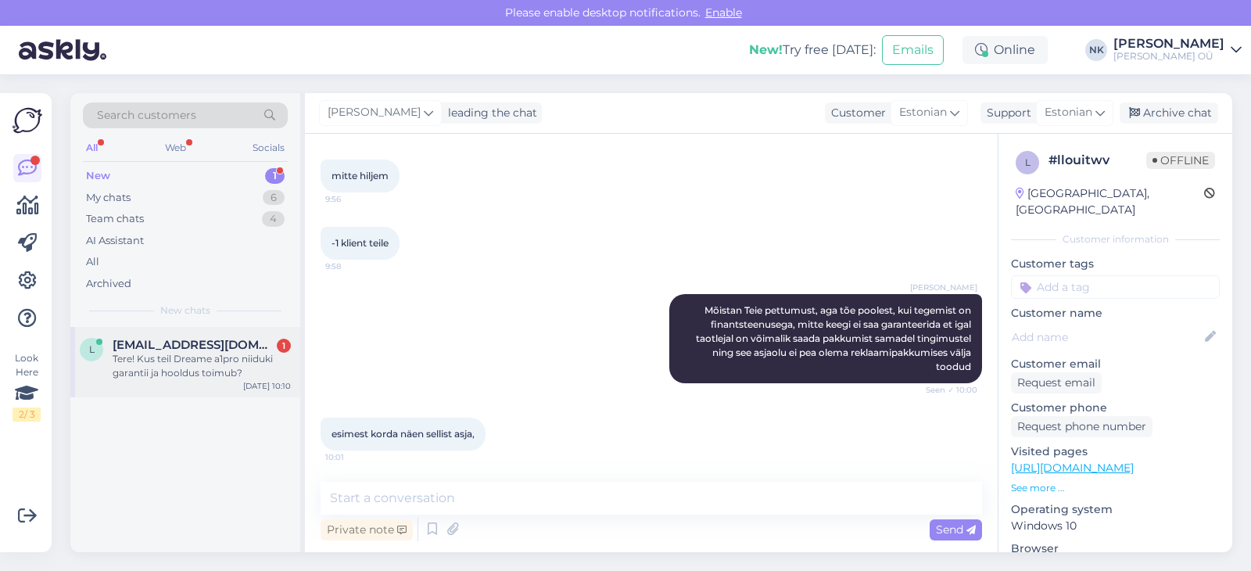
click at [165, 378] on div "Tere! Kus teil Dreame a1pro niiduki garantii ja hooldus toimub?" at bounding box center [202, 366] width 178 height 28
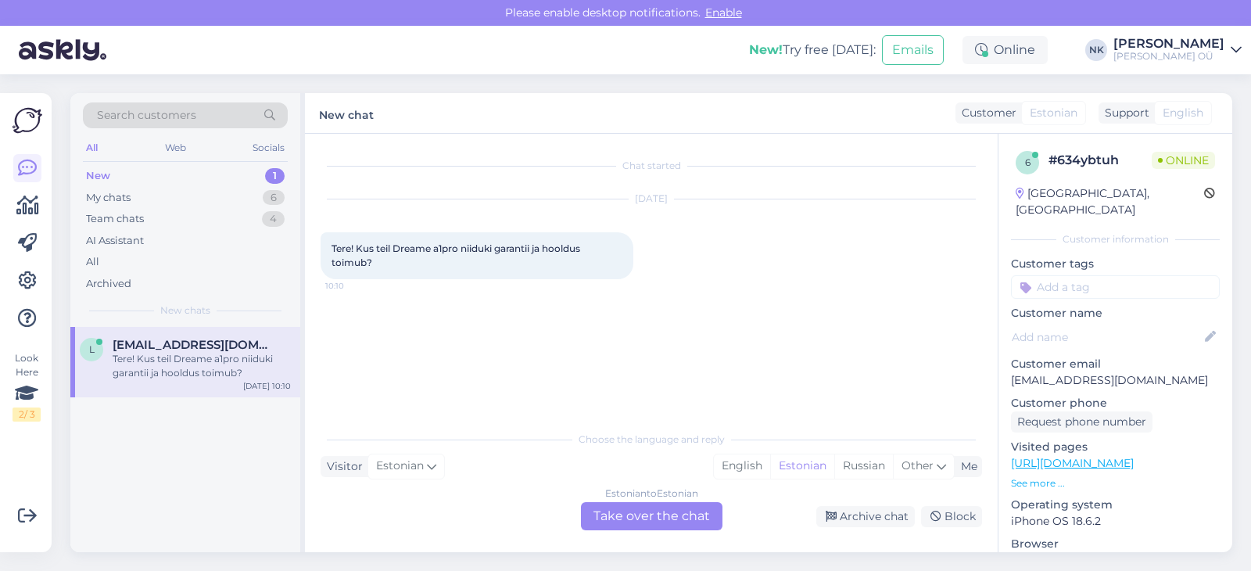
click at [649, 514] on div "Estonian to Estonian Take over the chat" at bounding box center [651, 516] width 141 height 28
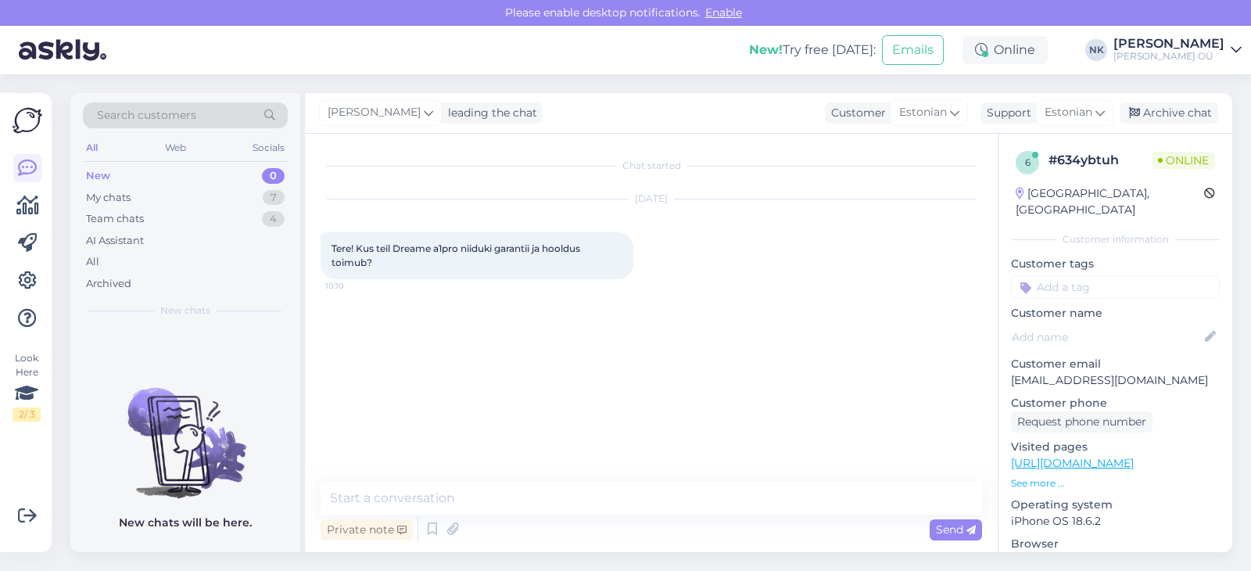
click at [1065, 456] on div "Visited pages [URL][DOMAIN_NAME] See more ..." at bounding box center [1115, 465] width 209 height 52
click at [1067, 456] on link "[URL][DOMAIN_NAME]" at bounding box center [1072, 463] width 123 height 14
click at [455, 467] on div "Chat started [DATE] Tere! Kus teil Dreame a1pro niiduki garantii ja hooldus toi…" at bounding box center [657, 308] width 675 height 318
click at [455, 500] on textarea at bounding box center [650, 498] width 661 height 33
click at [460, 495] on textarea "Еу" at bounding box center [650, 498] width 661 height 33
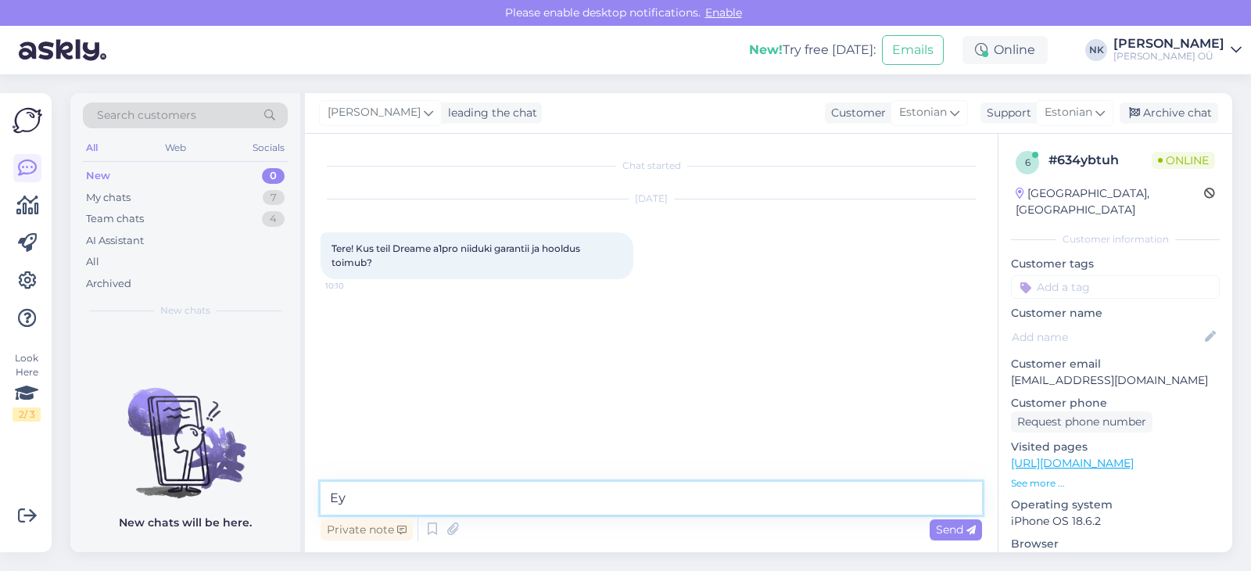
click at [460, 495] on textarea "Еу" at bounding box center [650, 498] width 661 height 33
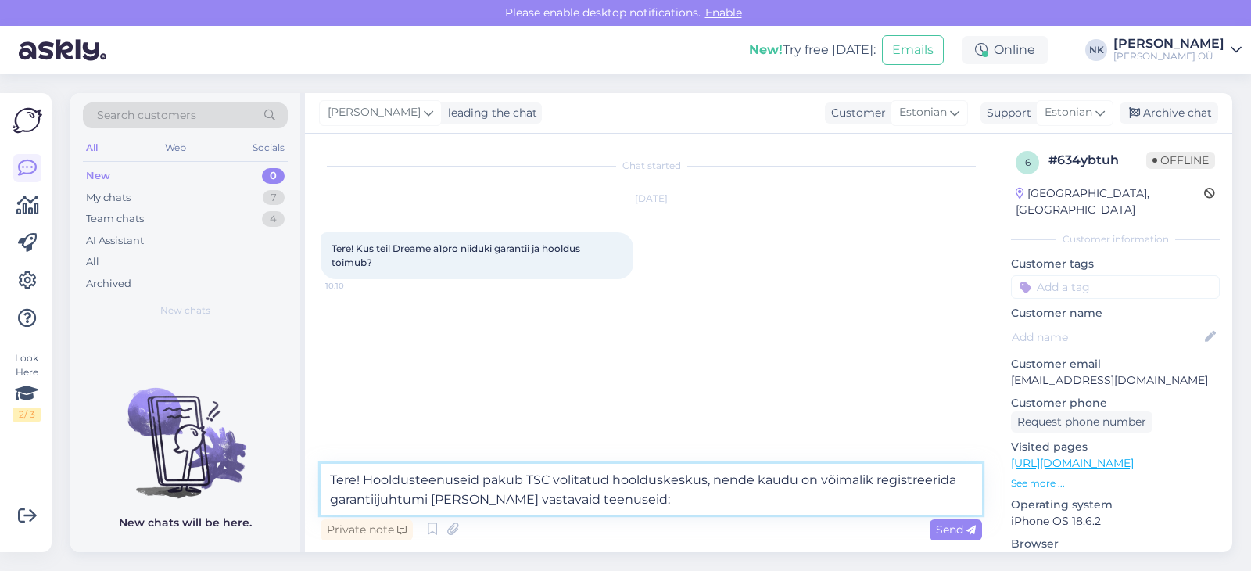
paste textarea "[URL][DOMAIN_NAME]"
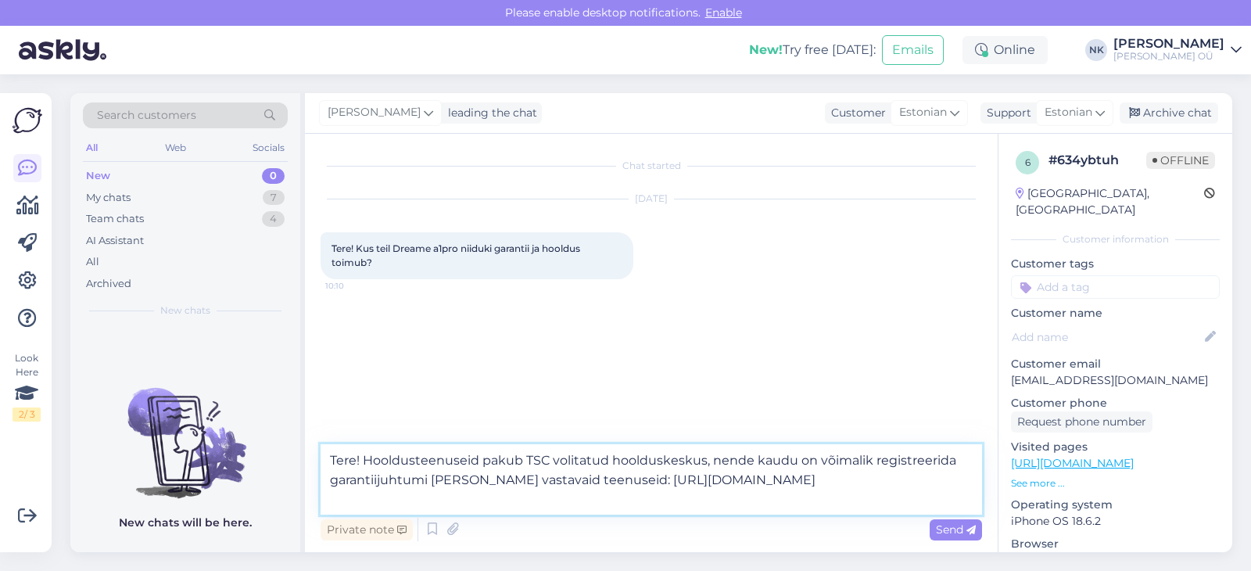
paste textarea "TSC volitatud hoolduskeskus [STREET_ADDRESS] (Äripind 4) Tööaeg: E-R 9:00-18 e-…"
type textarea "Tere! Hooldusteenuseid pakub TSC volitatud hoolduskeskus, nende kaudu on võimal…"
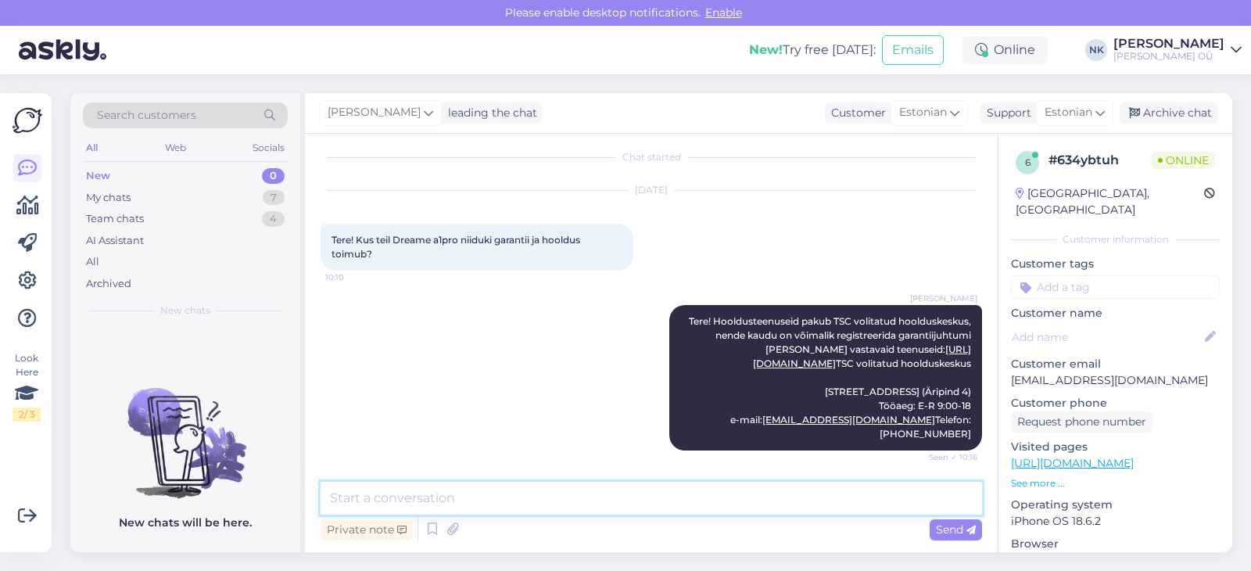
scroll to position [103, 0]
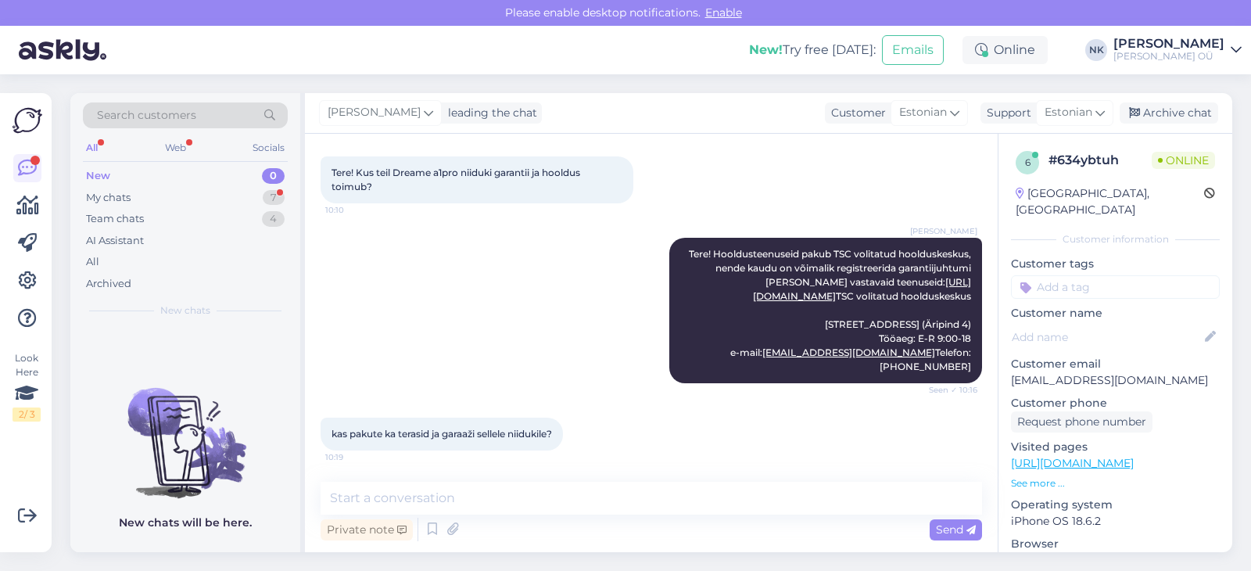
click at [1133, 456] on link "[URL][DOMAIN_NAME]" at bounding box center [1072, 463] width 123 height 14
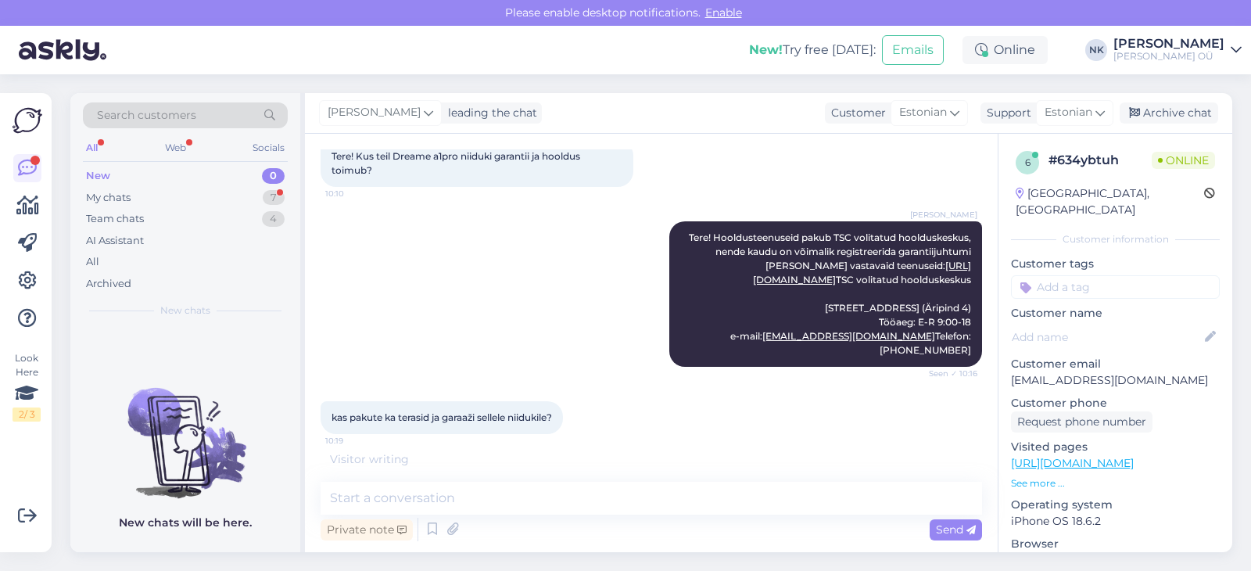
click at [478, 475] on div "Chat started [DATE] Tere! Kus teil Dreame a1pro niiduki garantii ja hooldus toi…" at bounding box center [651, 343] width 693 height 418
click at [478, 491] on textarea at bounding box center [650, 498] width 661 height 33
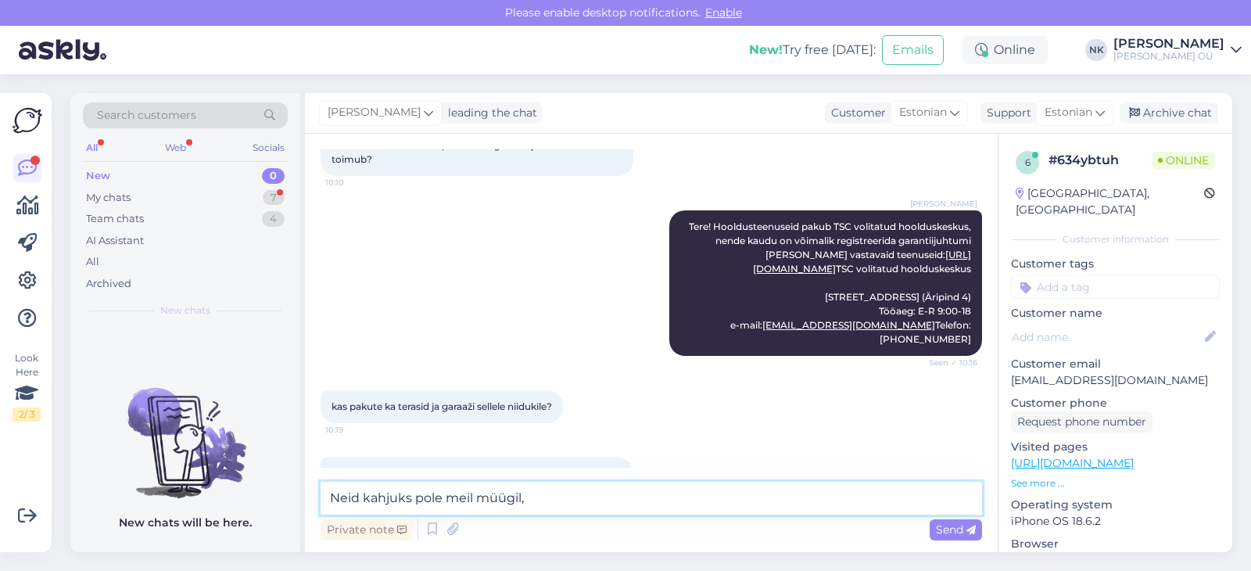
scroll to position [184, 0]
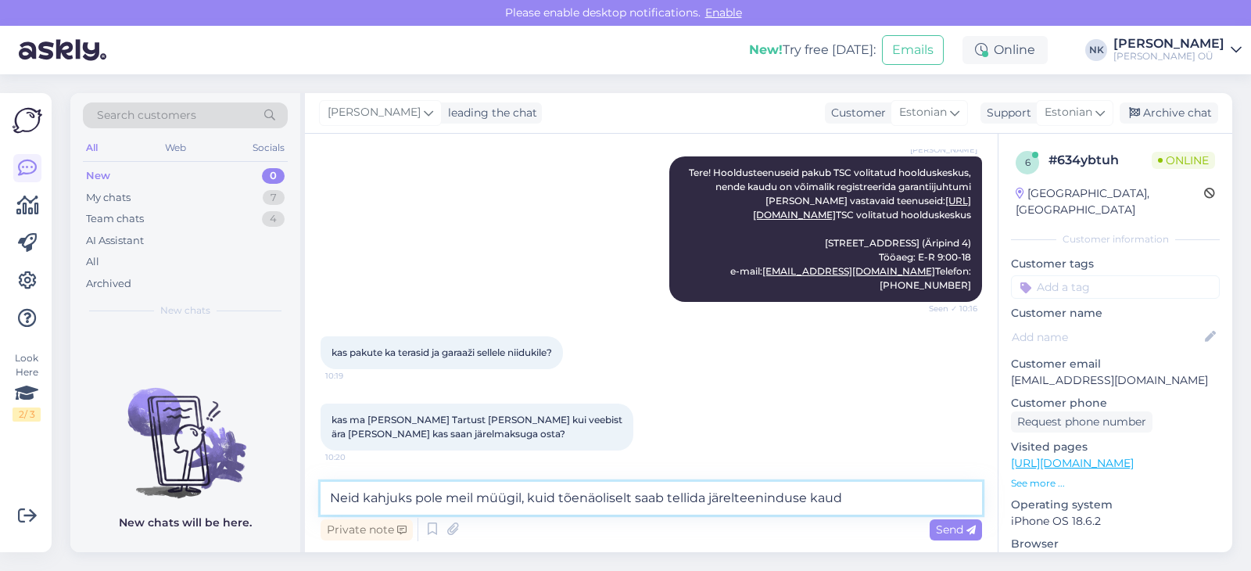
type textarea "Neid kahjuks pole meil müügil, kuid tõenäoliselt saab tellida järelteeninduse k…"
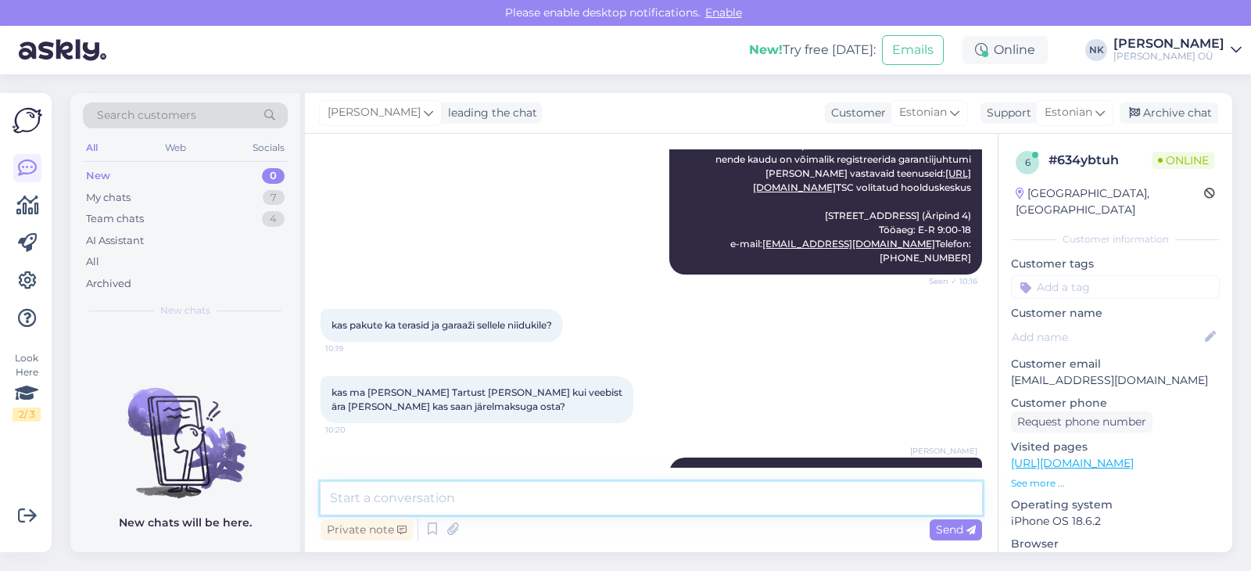
scroll to position [266, 0]
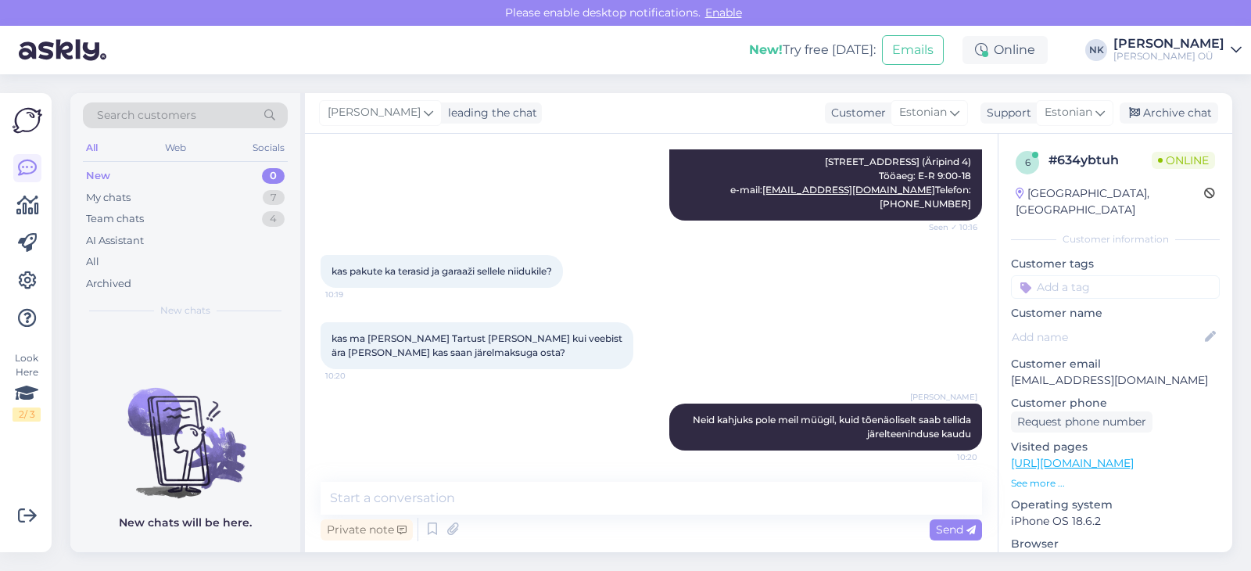
click at [1133, 456] on link "[URL][DOMAIN_NAME]" at bounding box center [1072, 463] width 123 height 14
click at [524, 500] on textarea at bounding box center [650, 498] width 661 height 33
type textarea "Jah, Tartu Onoff poes on 1tk saadaval"
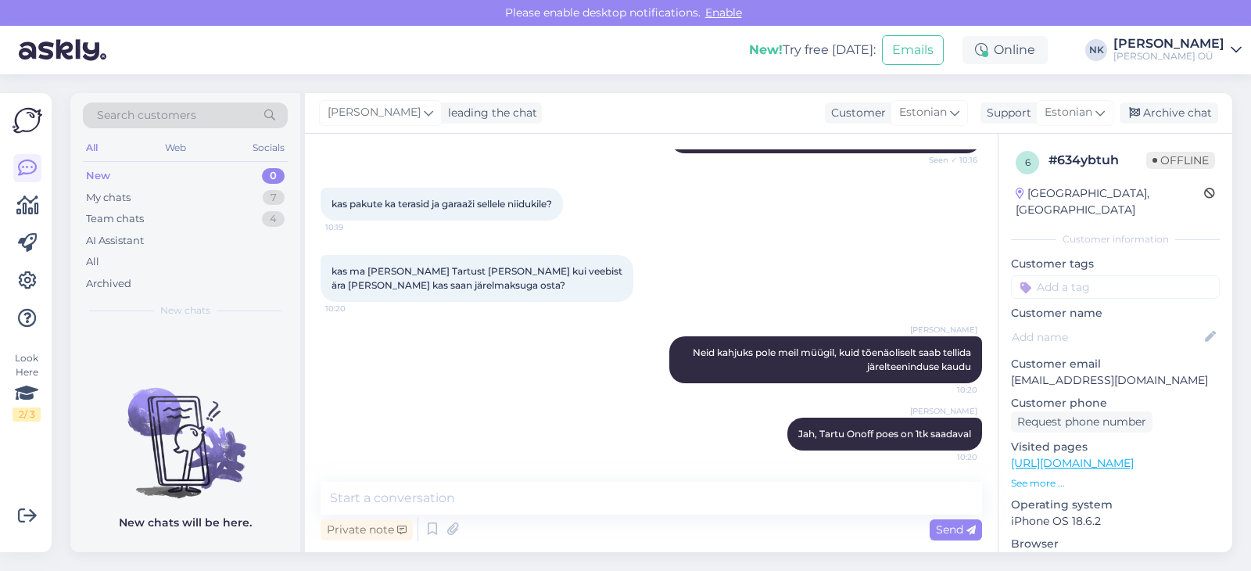
click at [1244, 569] on div "Search customers All Web Socials New 0 My chats 7 Team chats 4 AI Assistant All…" at bounding box center [656, 322] width 1190 height 496
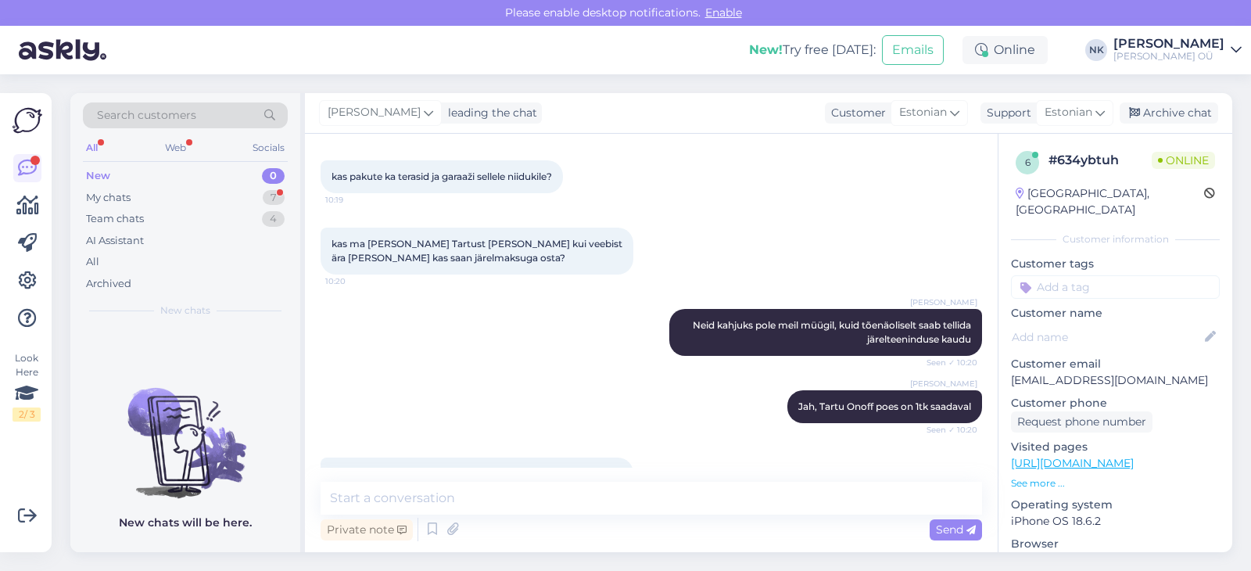
scroll to position [414, 0]
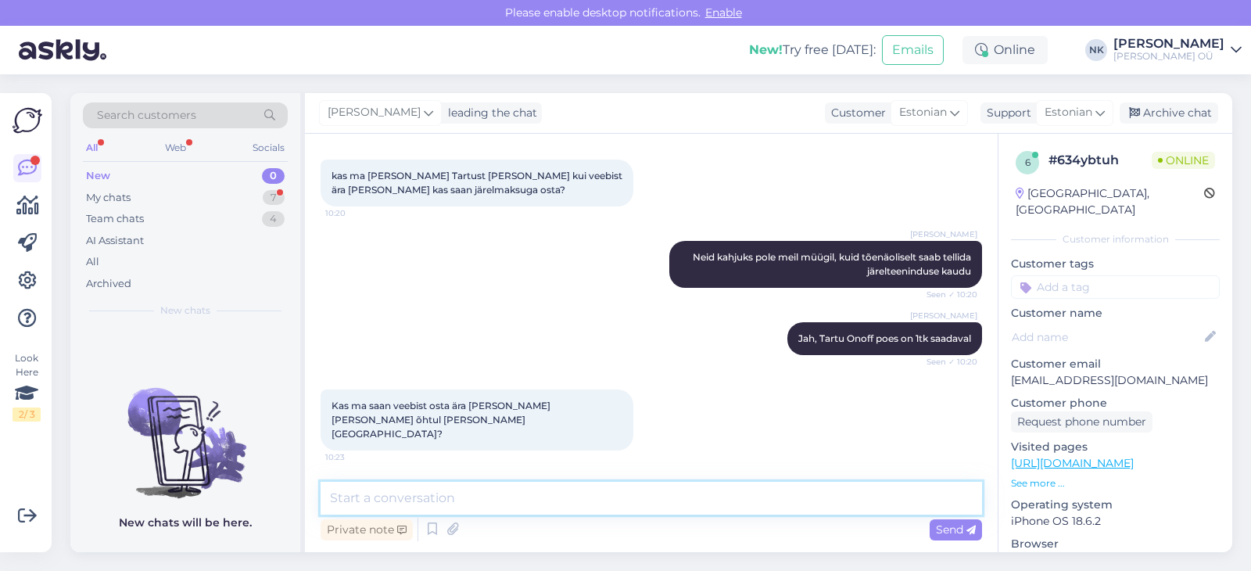
click at [534, 495] on textarea at bounding box center [650, 498] width 661 height 33
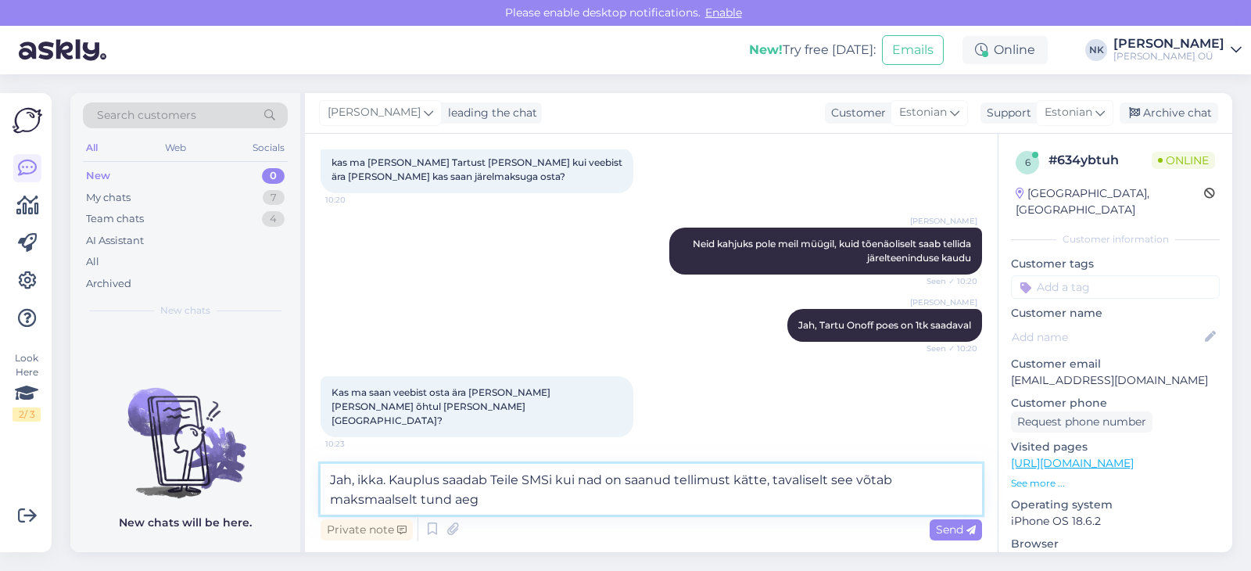
type textarea "Jah, ikka. Kauplus saadab Teile SMSi kui nad on saanud tellimust kätte, tavalis…"
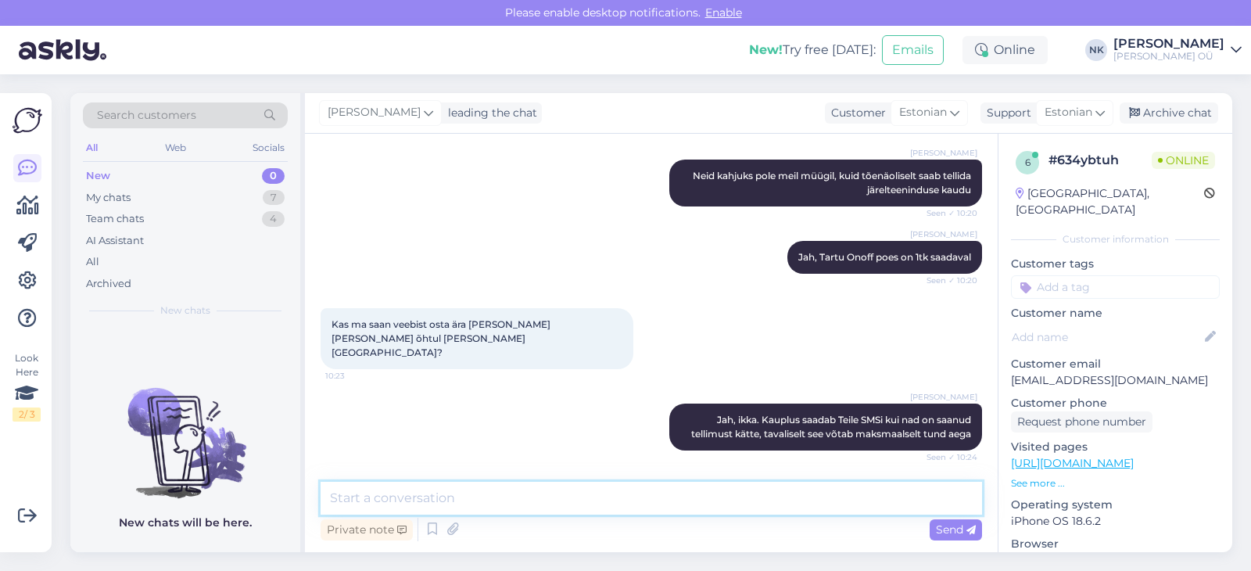
scroll to position [563, 0]
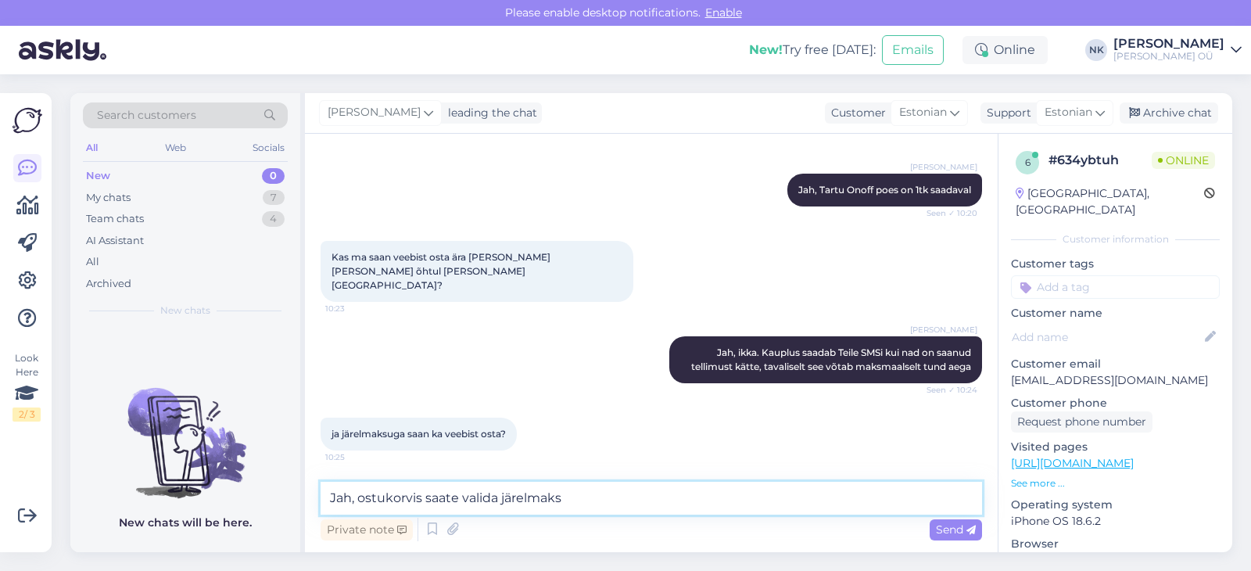
type textarea "Jah, ostukorvis saate valida järelmaksu"
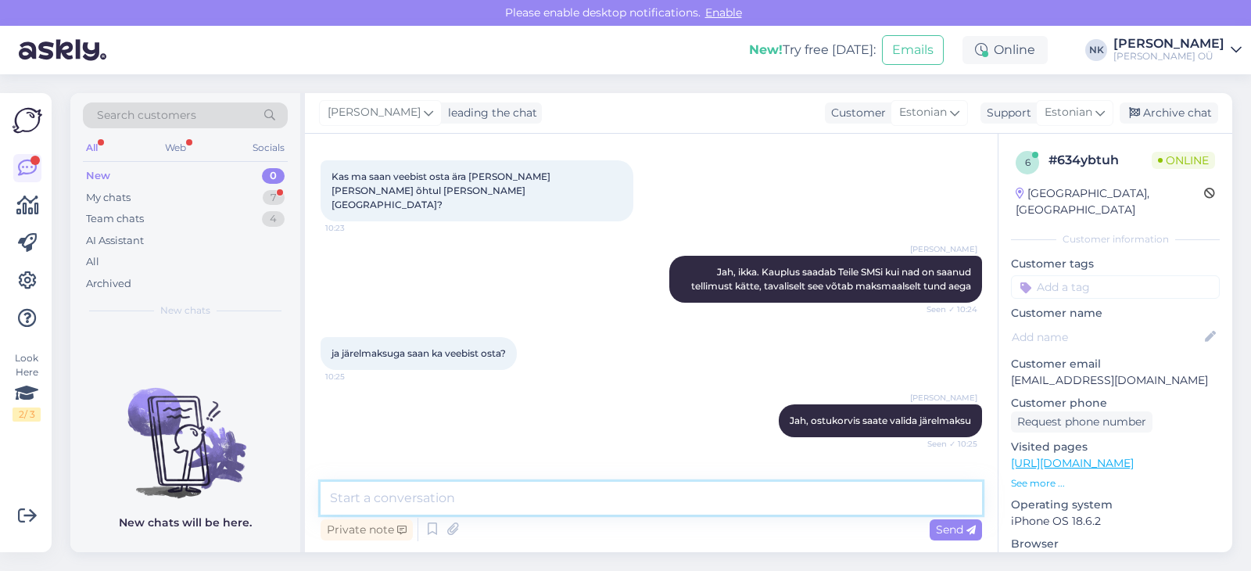
scroll to position [697, 0]
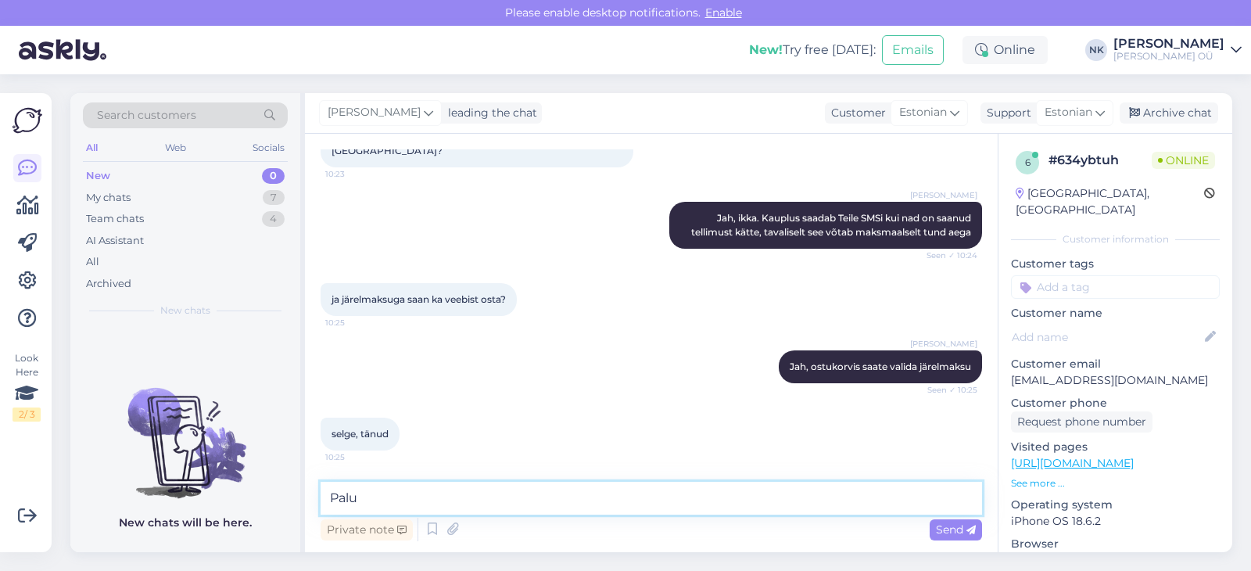
type textarea "Palun"
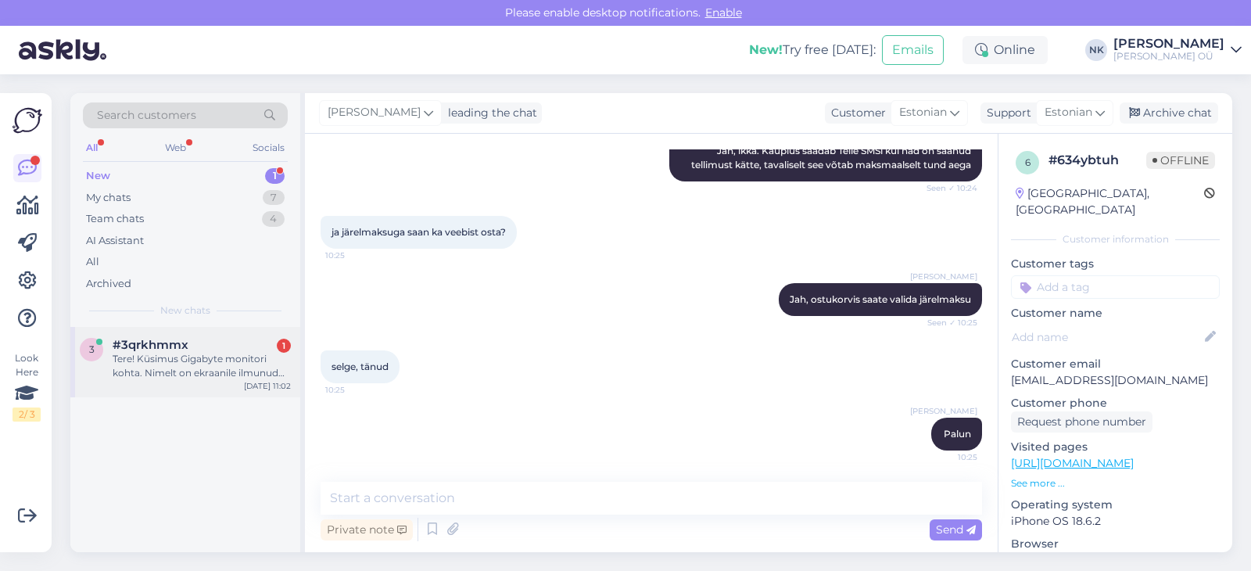
click at [199, 377] on div "Tere! Küsimus Gigabyte monitori kohta. Nimelt on ekraanile ilmunud tume varjest…" at bounding box center [202, 366] width 178 height 28
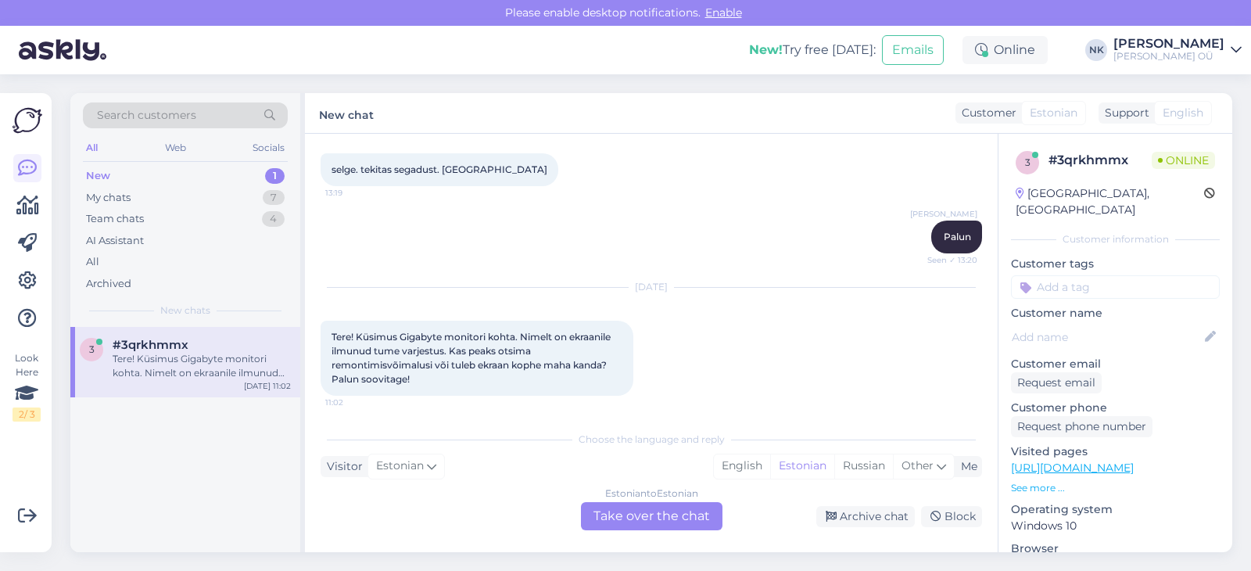
scroll to position [259, 0]
click at [651, 517] on div "Estonian to Estonian Take over the chat" at bounding box center [651, 516] width 141 height 28
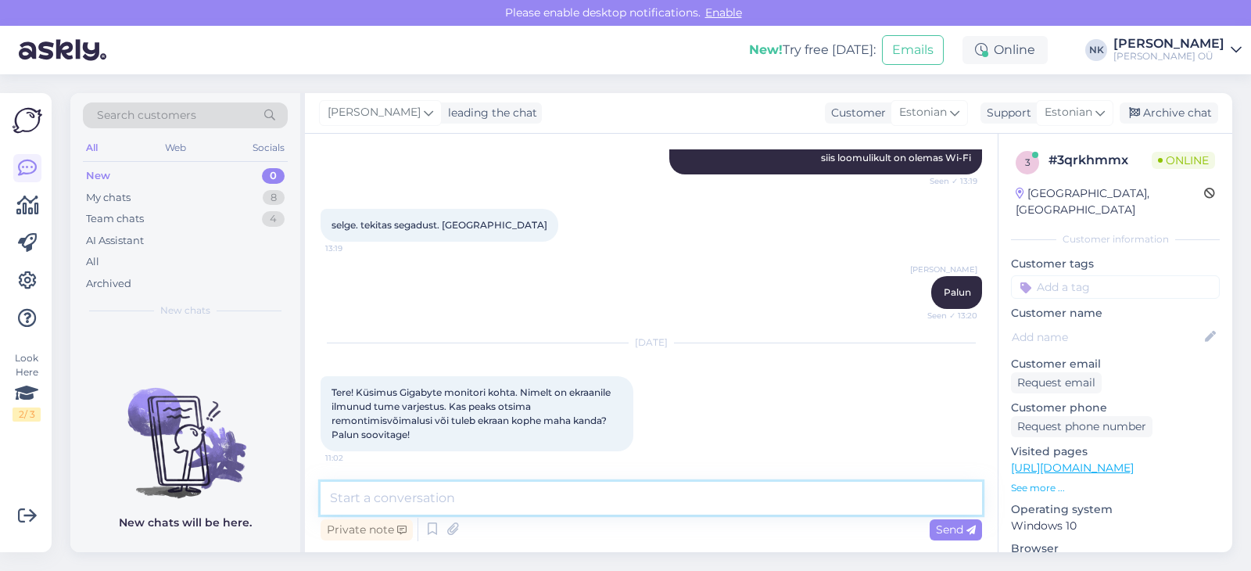
click at [612, 509] on textarea at bounding box center [650, 498] width 661 height 33
click at [1161, 462] on div "Visited pages [URL][DOMAIN_NAME] See more ..." at bounding box center [1115, 469] width 209 height 52
click at [1162, 460] on p "[URL][DOMAIN_NAME]" at bounding box center [1115, 468] width 209 height 16
click at [1124, 460] on link "[URL][DOMAIN_NAME]" at bounding box center [1072, 467] width 123 height 14
click at [476, 491] on textarea "Tere! Kahjuks" at bounding box center [650, 498] width 661 height 33
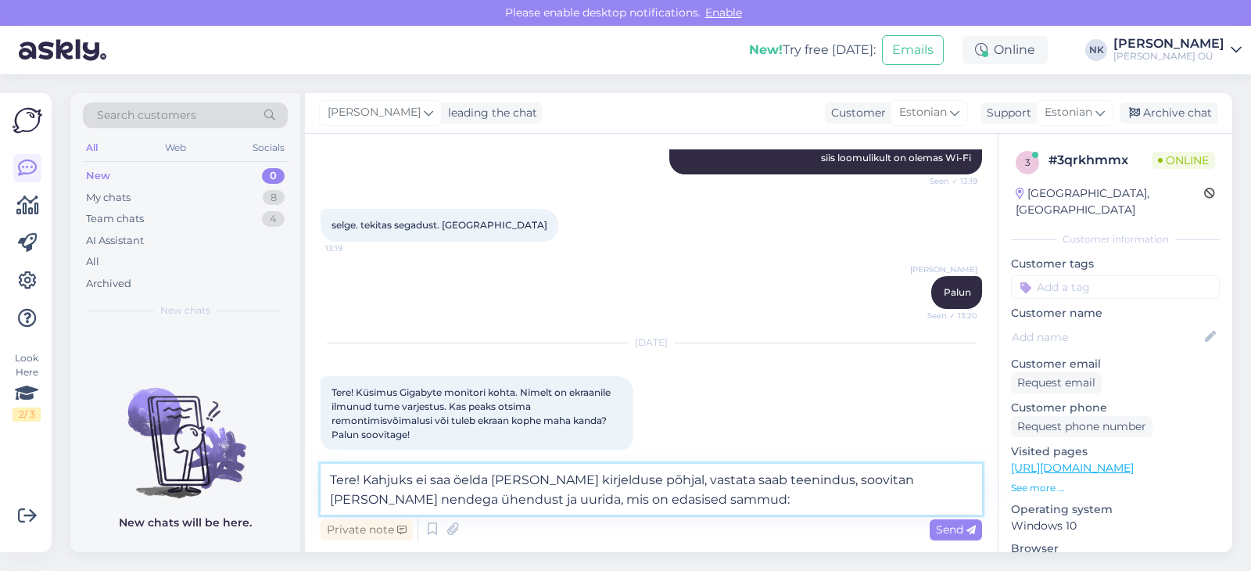
drag, startPoint x: 644, startPoint y: 507, endPoint x: 657, endPoint y: 503, distance: 14.1
click at [645, 507] on textarea "Tere! Kahjuks ei saa öelda [PERSON_NAME] kirjelduse põhjal, vastata saab teenin…" at bounding box center [650, 489] width 661 height 51
drag, startPoint x: 660, startPoint y: 503, endPoint x: 838, endPoint y: 474, distance: 180.4
click at [838, 474] on textarea "Tere! Kahjuks ei saa öelda [PERSON_NAME] kirjelduse põhjal, vastata saab teenin…" at bounding box center [650, 489] width 661 height 51
click at [457, 502] on textarea "Tere! [PERSON_NAME] ei saa öelda [PERSON_NAME] kirjelduse põhjal, vastata saab …" at bounding box center [650, 489] width 661 height 51
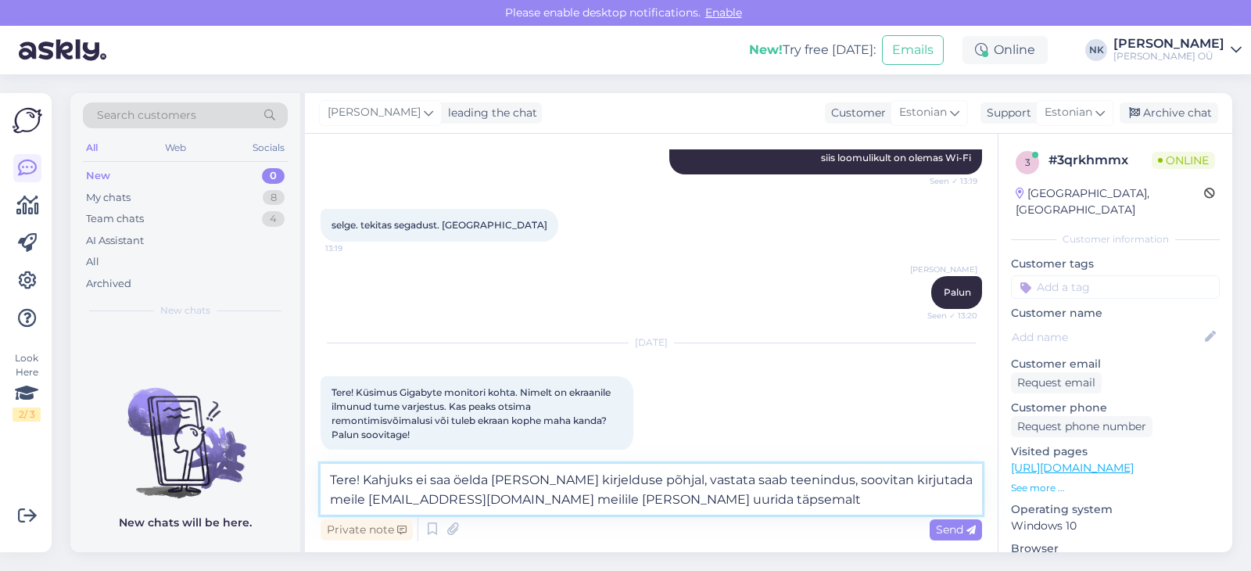
type textarea "Tere! Kahjuks ei saa öelda [PERSON_NAME] kirjelduse põhjal, vastata saab teenin…"
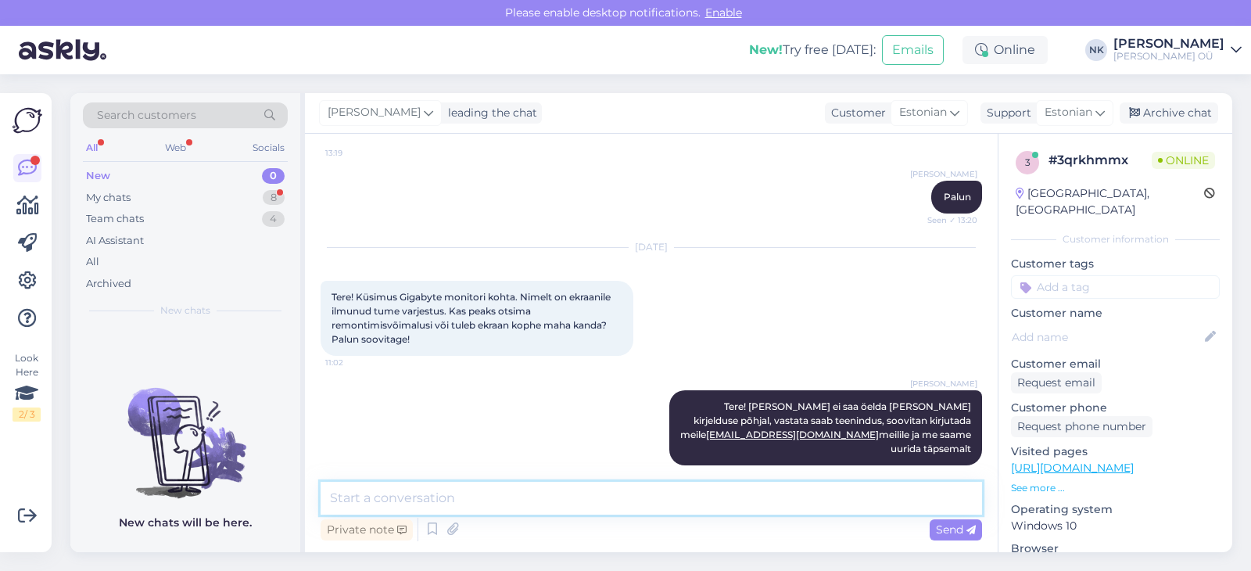
scroll to position [363, 0]
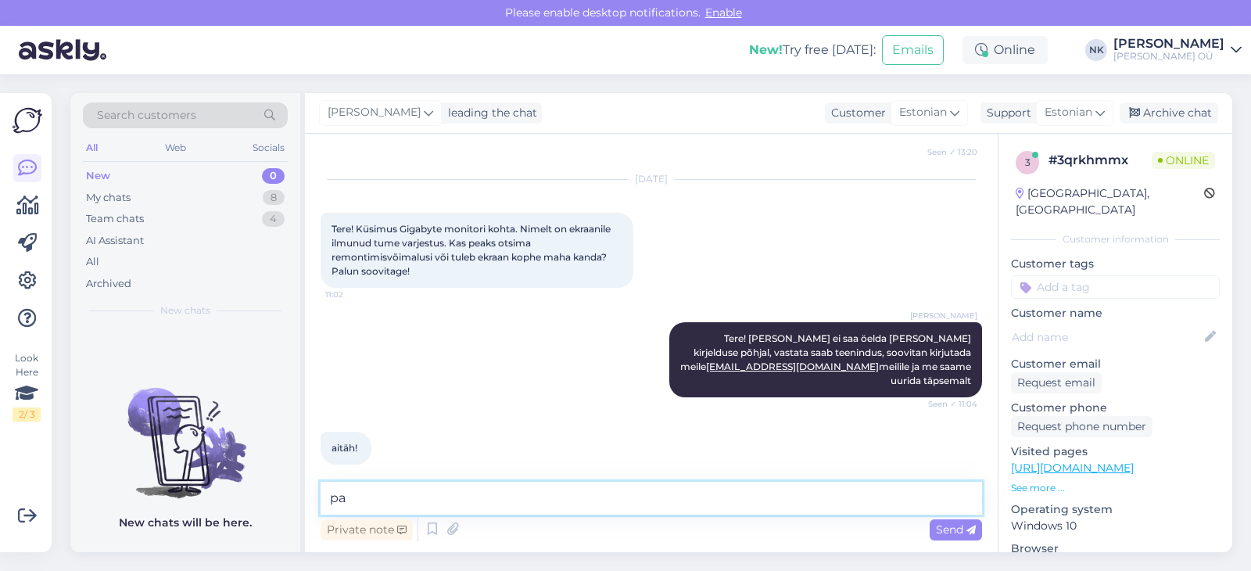
type textarea "p"
type textarea "Palun"
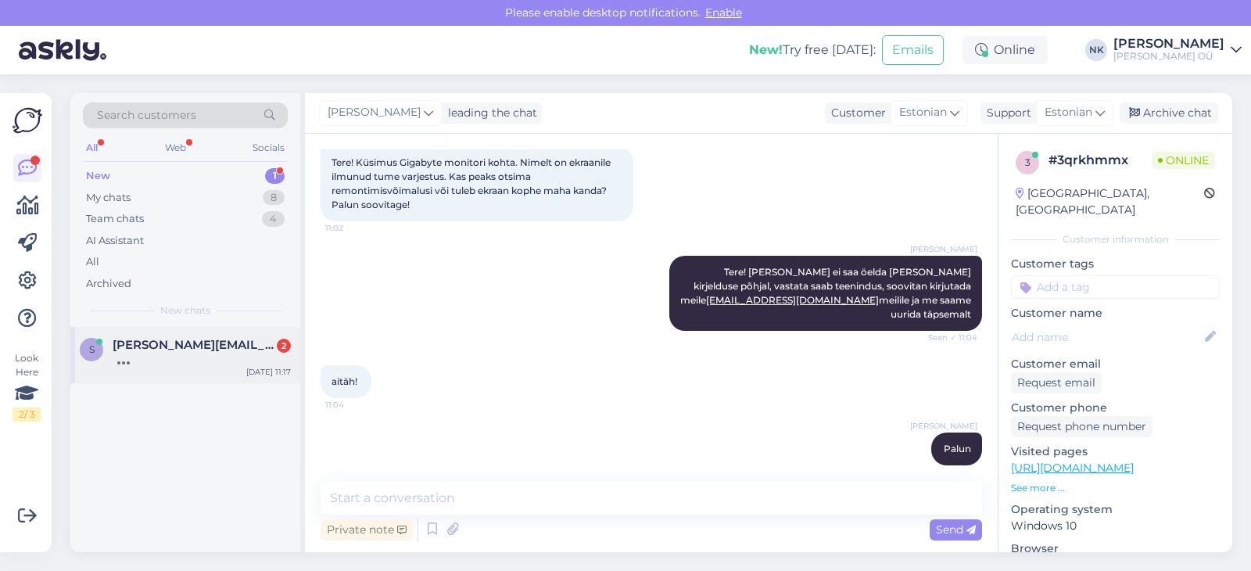
click at [163, 360] on div at bounding box center [202, 359] width 178 height 14
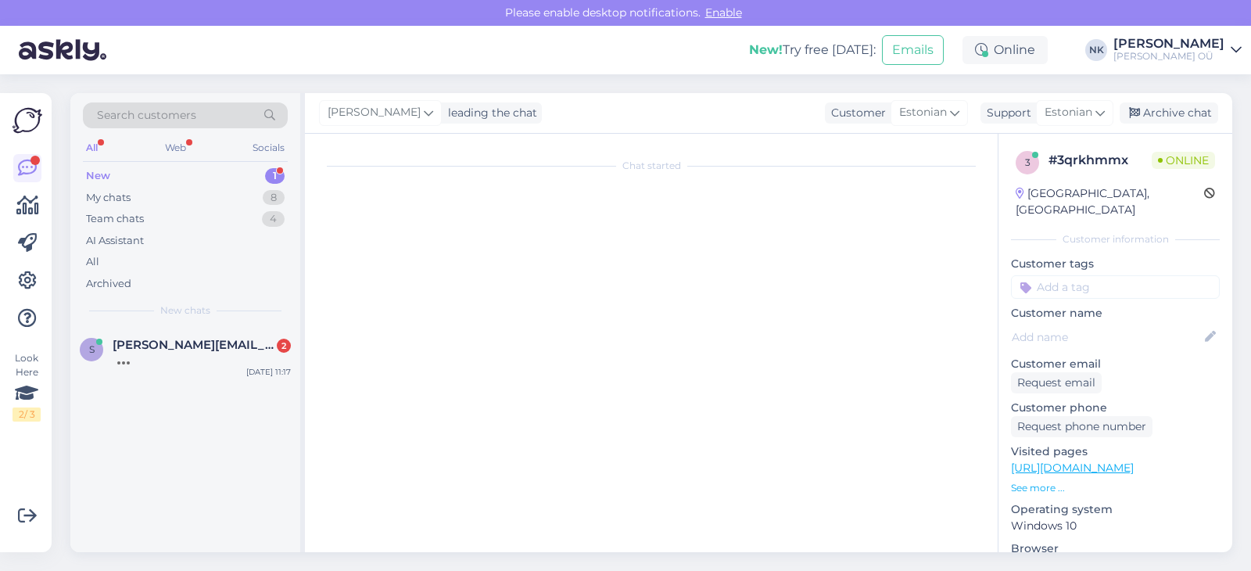
scroll to position [1309, 0]
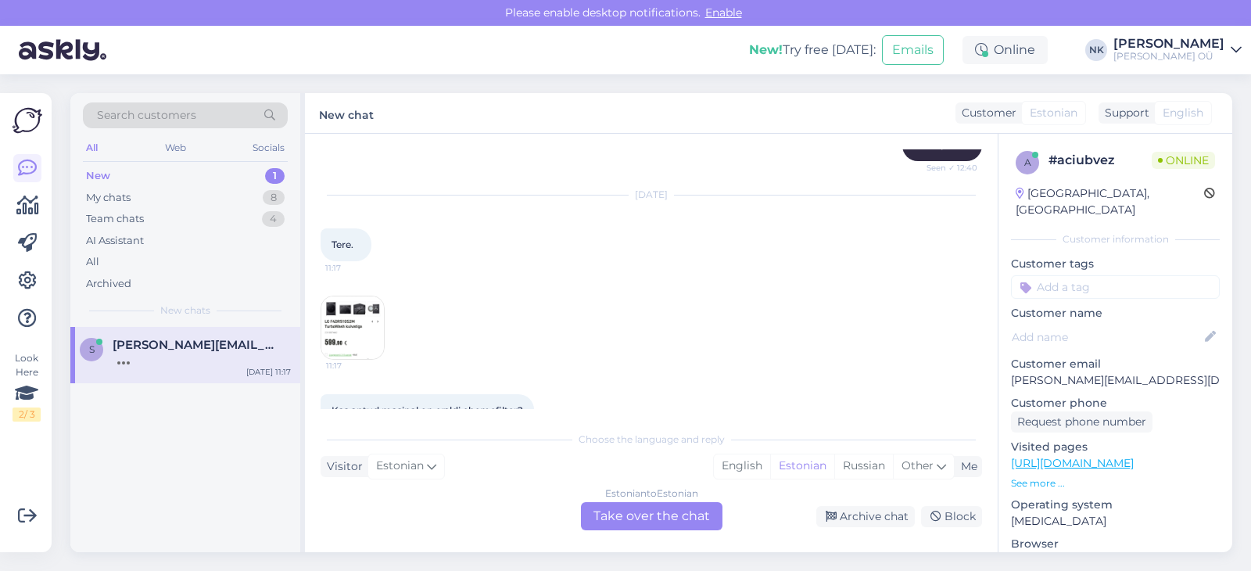
click at [337, 299] on img at bounding box center [352, 327] width 63 height 63
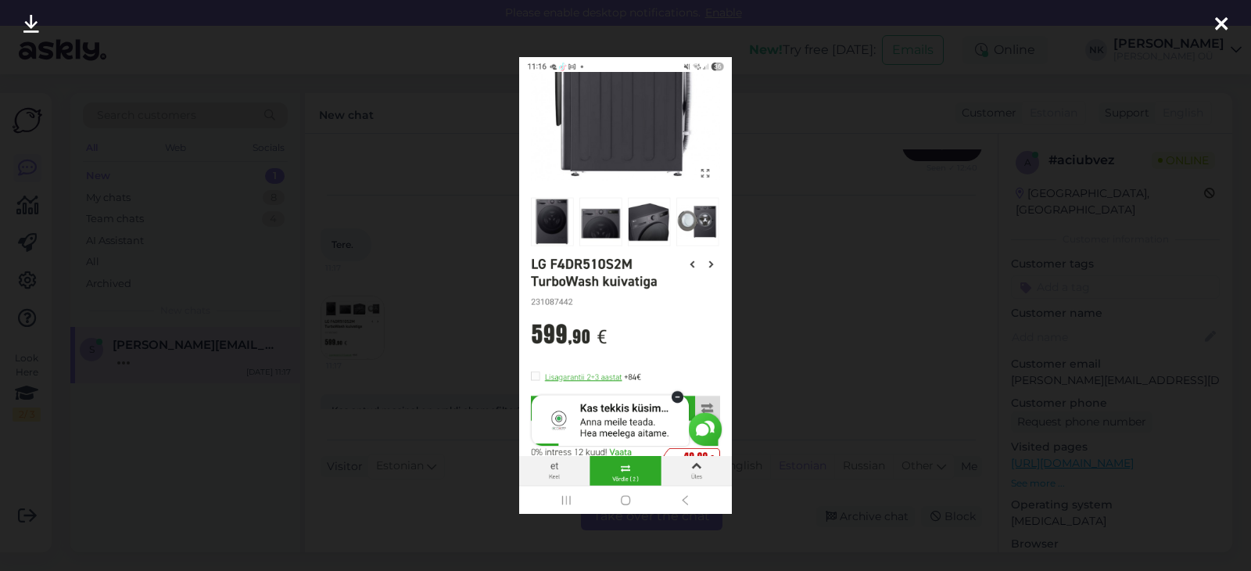
click at [796, 213] on div at bounding box center [625, 285] width 1251 height 571
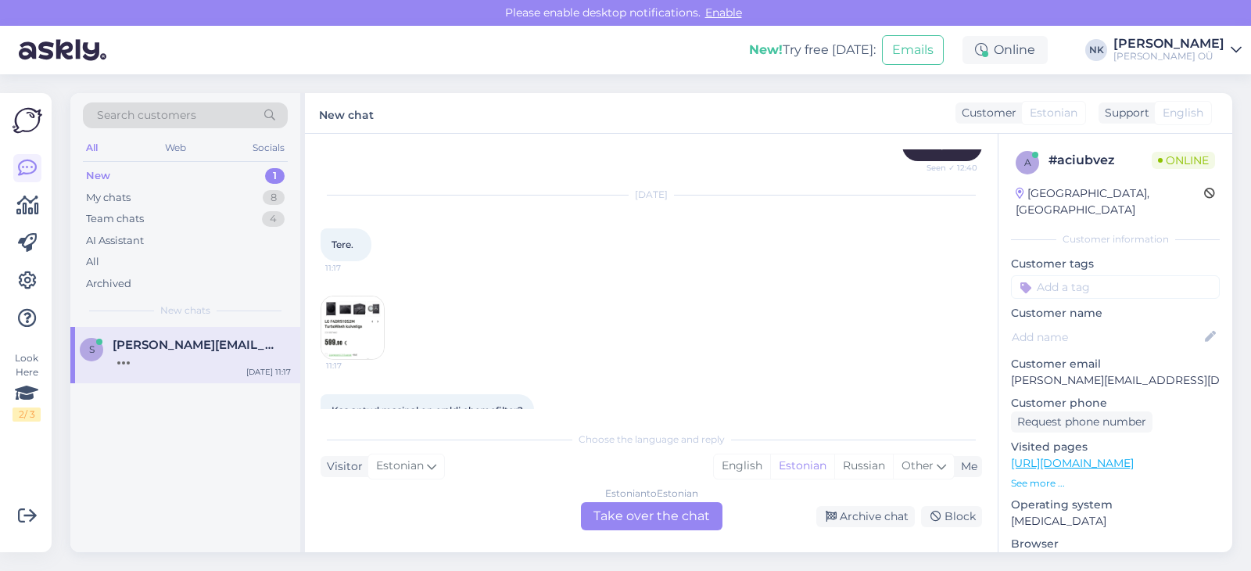
click at [1069, 456] on link "[URL][DOMAIN_NAME]" at bounding box center [1072, 463] width 123 height 14
drag, startPoint x: 335, startPoint y: 383, endPoint x: 537, endPoint y: 379, distance: 201.7
click at [534, 394] on div "Kas antud masinal on eraldi ebemefilter? 11:18" at bounding box center [426, 410] width 213 height 33
copy span "Kas antud masinal on eraldi ebemefilter?"
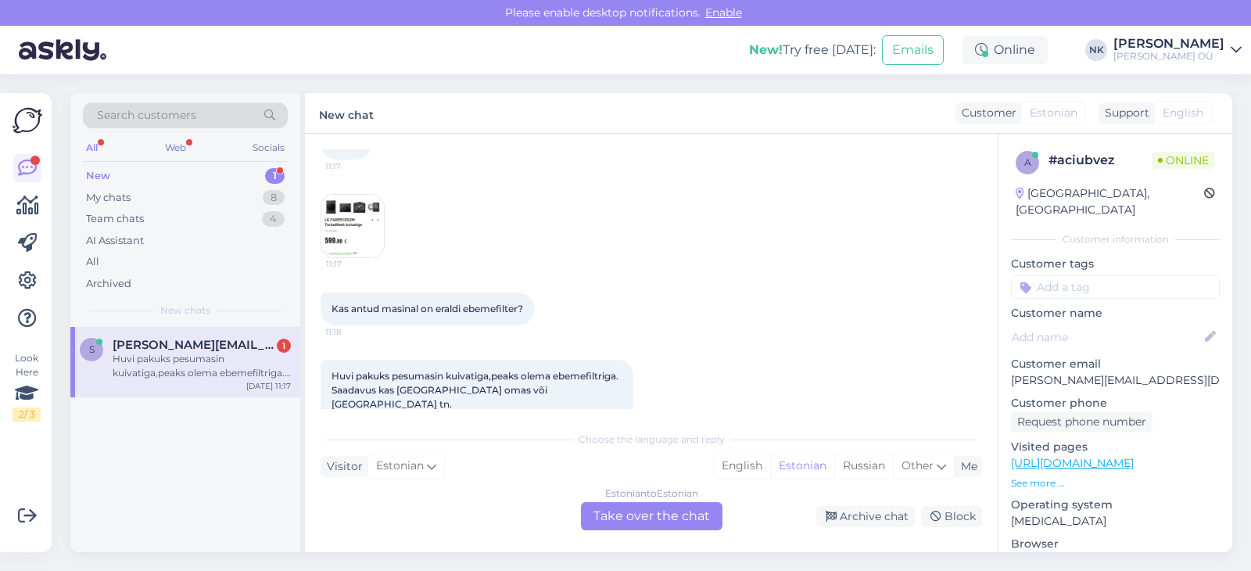
click at [648, 528] on div "Estonian to Estonian Take over the chat" at bounding box center [651, 516] width 141 height 28
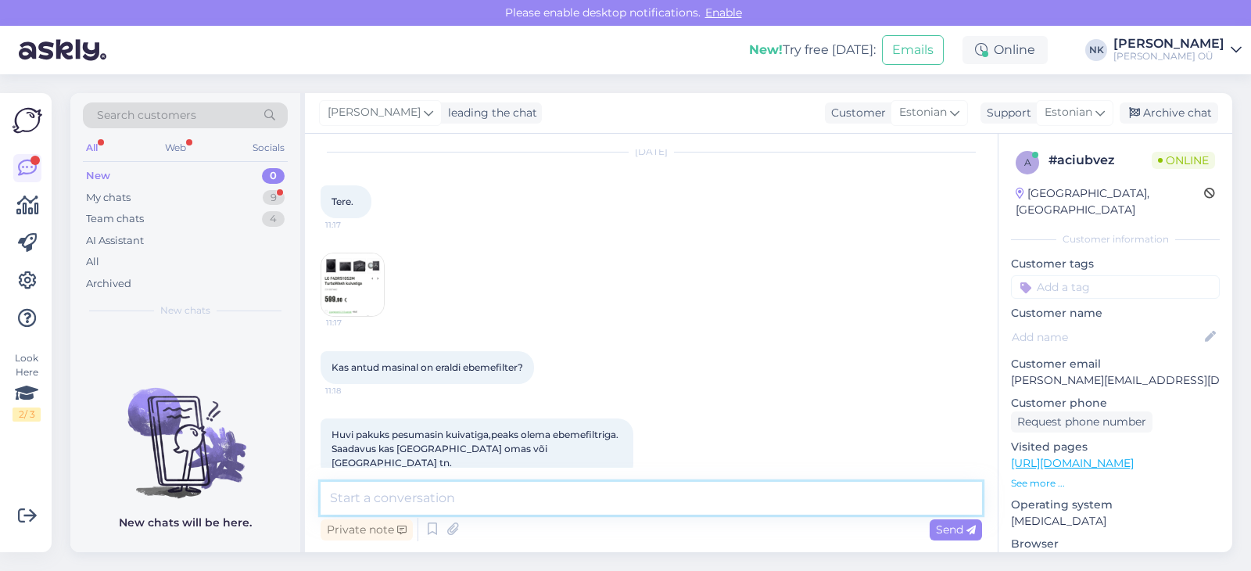
click at [643, 504] on textarea at bounding box center [650, 498] width 661 height 33
click at [1145, 455] on p "[URL][DOMAIN_NAME]" at bounding box center [1115, 463] width 209 height 16
click at [1133, 456] on link "[URL][DOMAIN_NAME]" at bounding box center [1072, 463] width 123 height 14
click at [568, 514] on textarea "Tere! Jah, sellel on ebemefilter" at bounding box center [650, 498] width 661 height 33
type textarea "Tere! Jah, sellel on ebemefilter ning masin on saadaval mõlemas Tartu kaupluses"
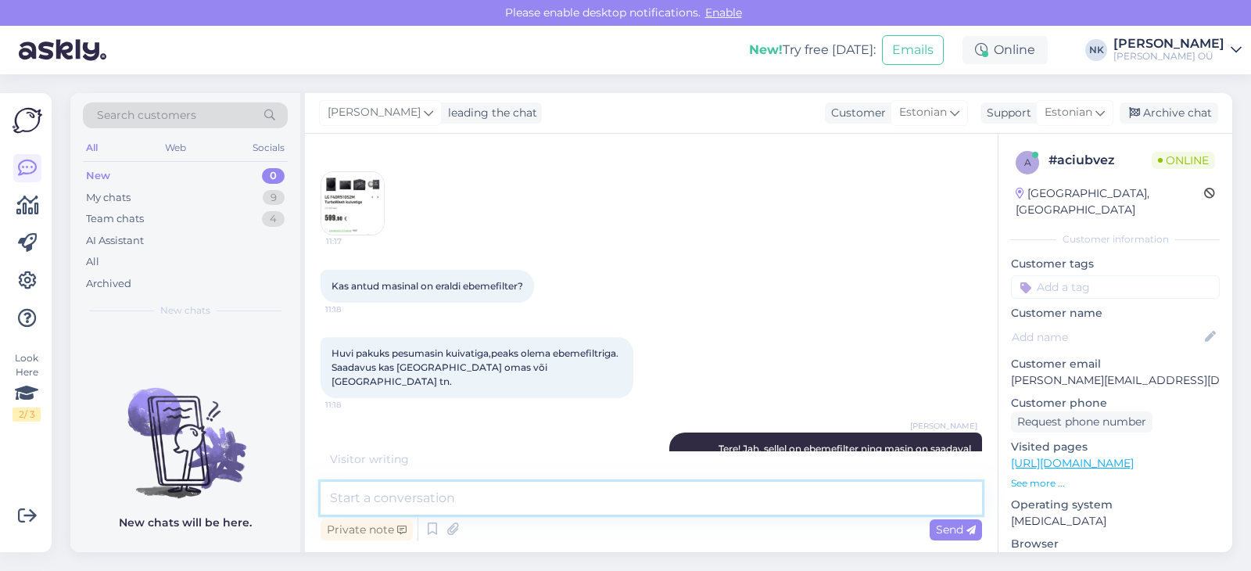
scroll to position [1501, 0]
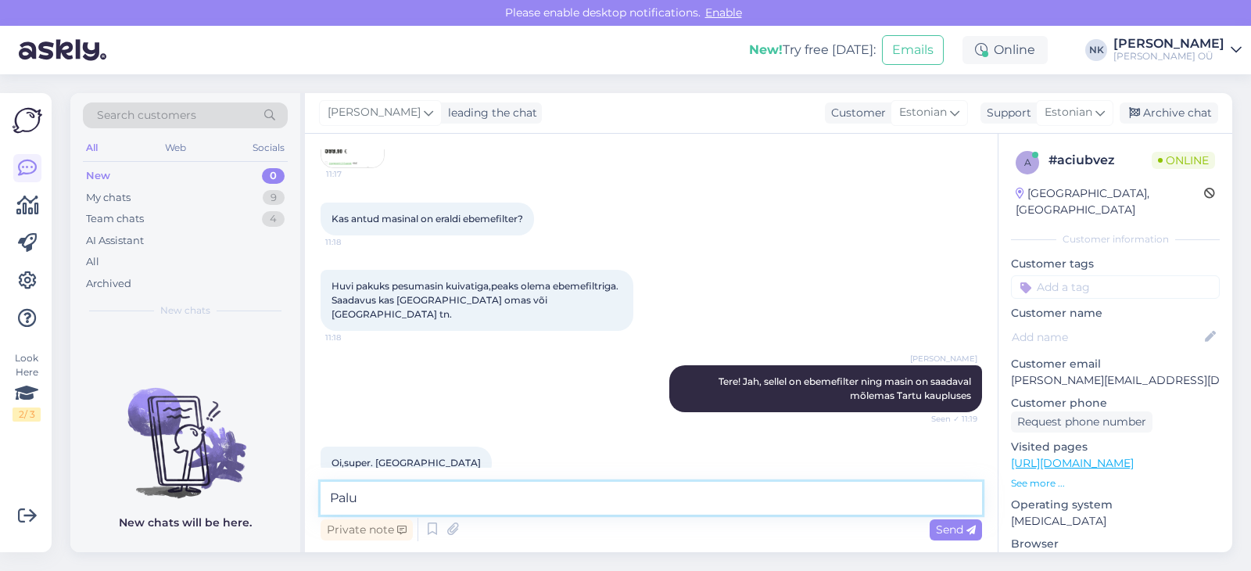
type textarea "Palun"
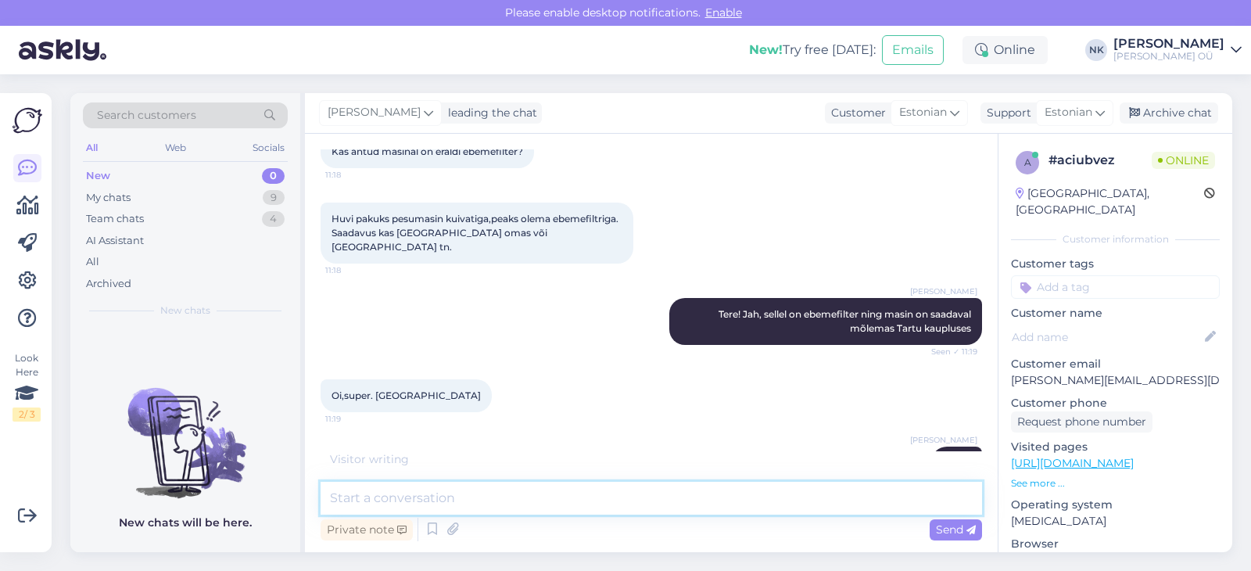
scroll to position [1635, 0]
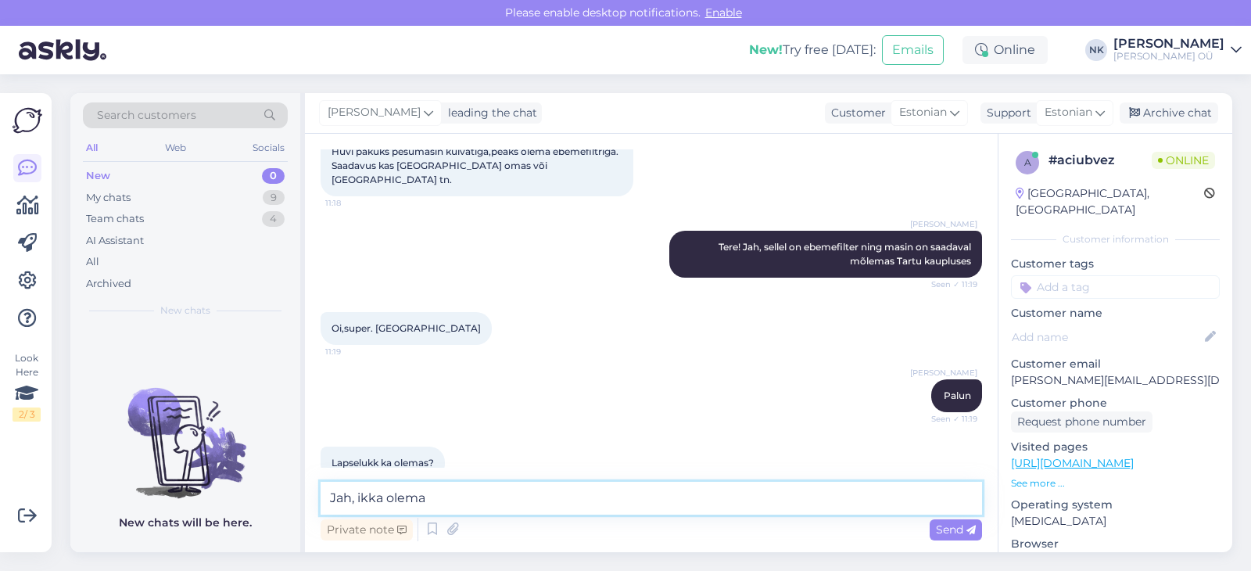
type textarea "Jah, ikka olemas"
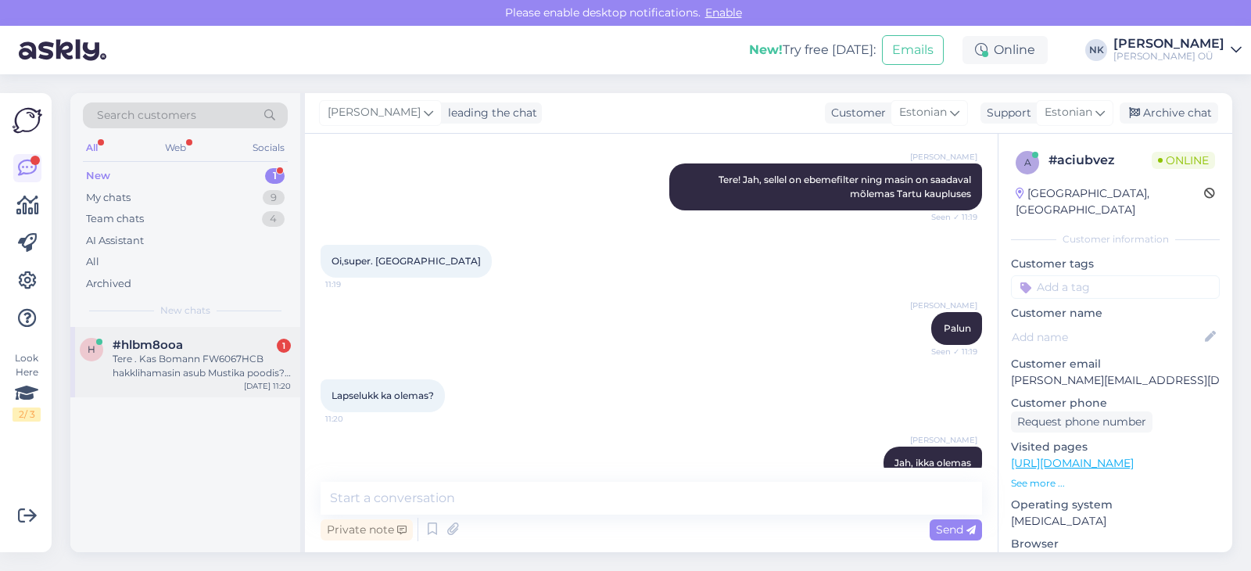
click at [140, 343] on span "#hlbm8ooa" at bounding box center [148, 345] width 70 height 14
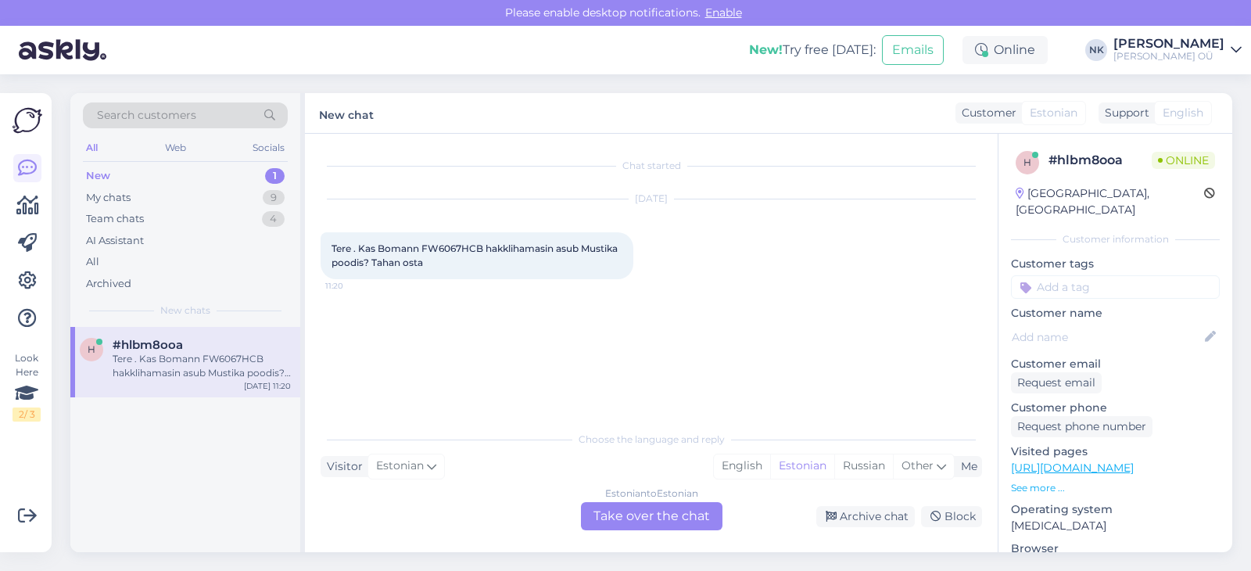
click at [1093, 460] on link "[URL][DOMAIN_NAME]" at bounding box center [1072, 467] width 123 height 14
click at [622, 526] on div "Estonian to Estonian Take over the chat" at bounding box center [651, 516] width 141 height 28
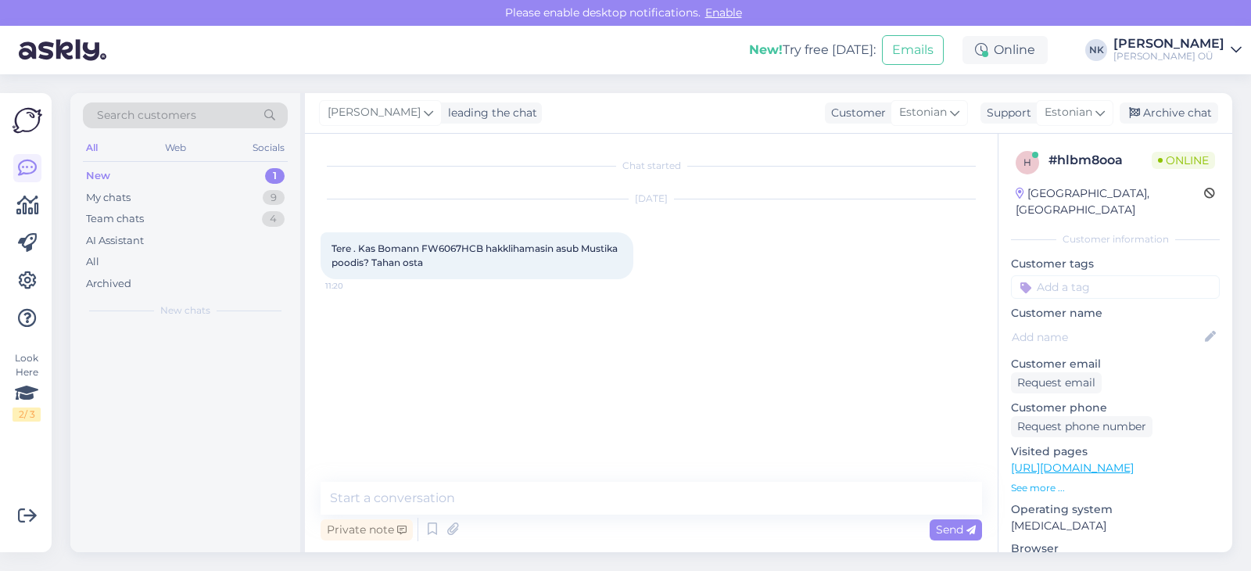
click at [621, 520] on div "Private note Send" at bounding box center [650, 529] width 661 height 30
click at [604, 494] on textarea at bounding box center [650, 498] width 661 height 33
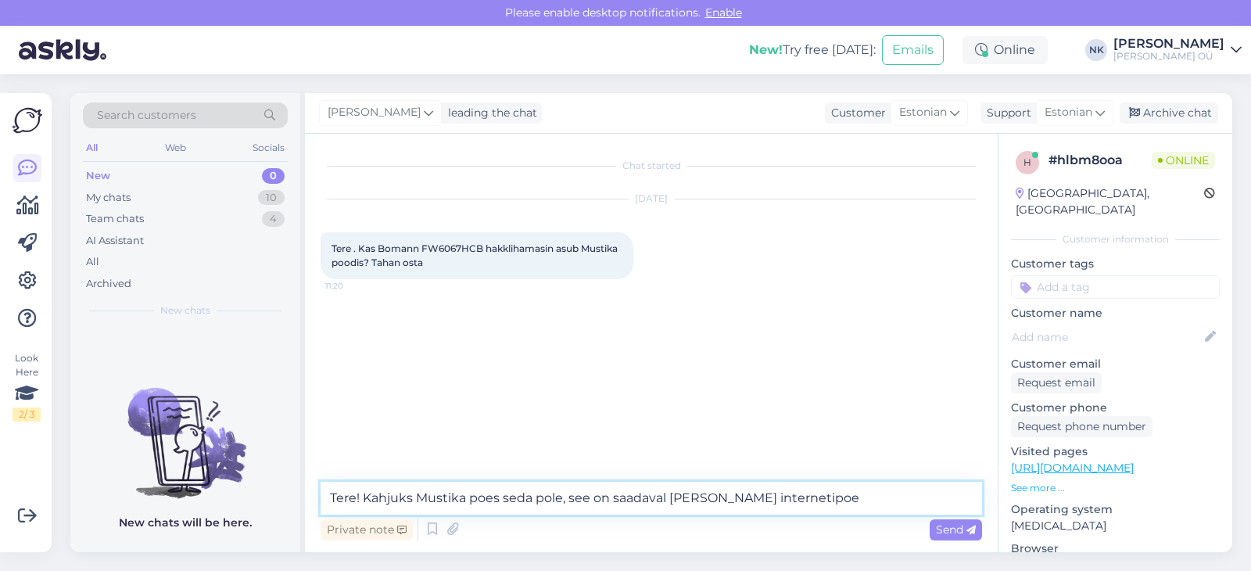
type textarea "Tere! Kahjuks Mustika poes seda pole, see on saadaval [PERSON_NAME] internetipo…"
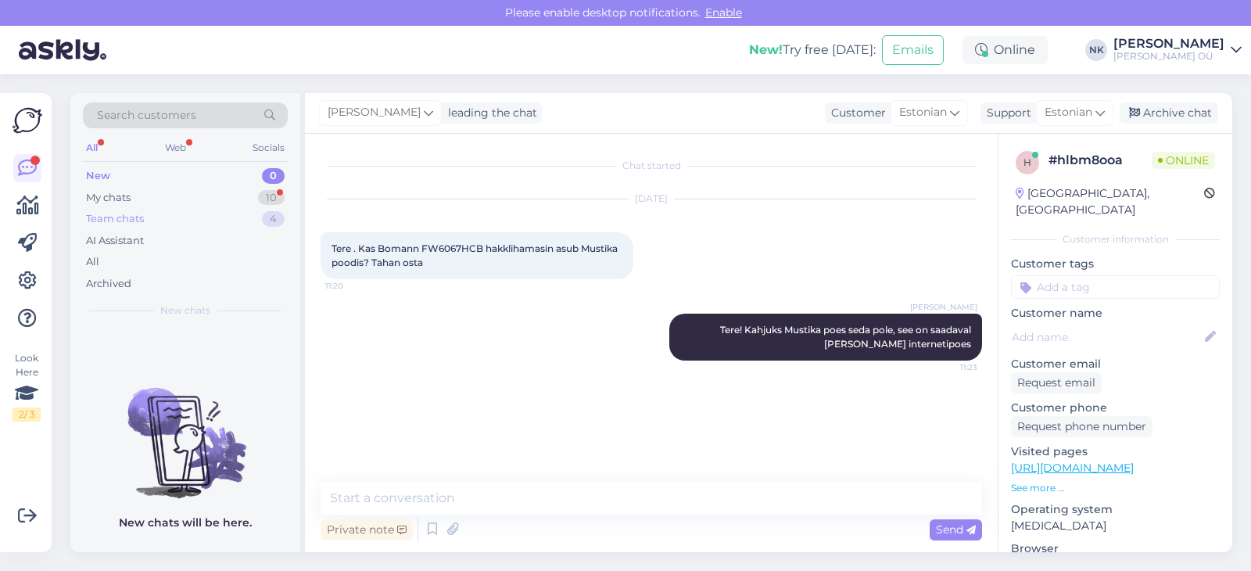
click at [219, 213] on div "Team chats 4" at bounding box center [185, 219] width 205 height 22
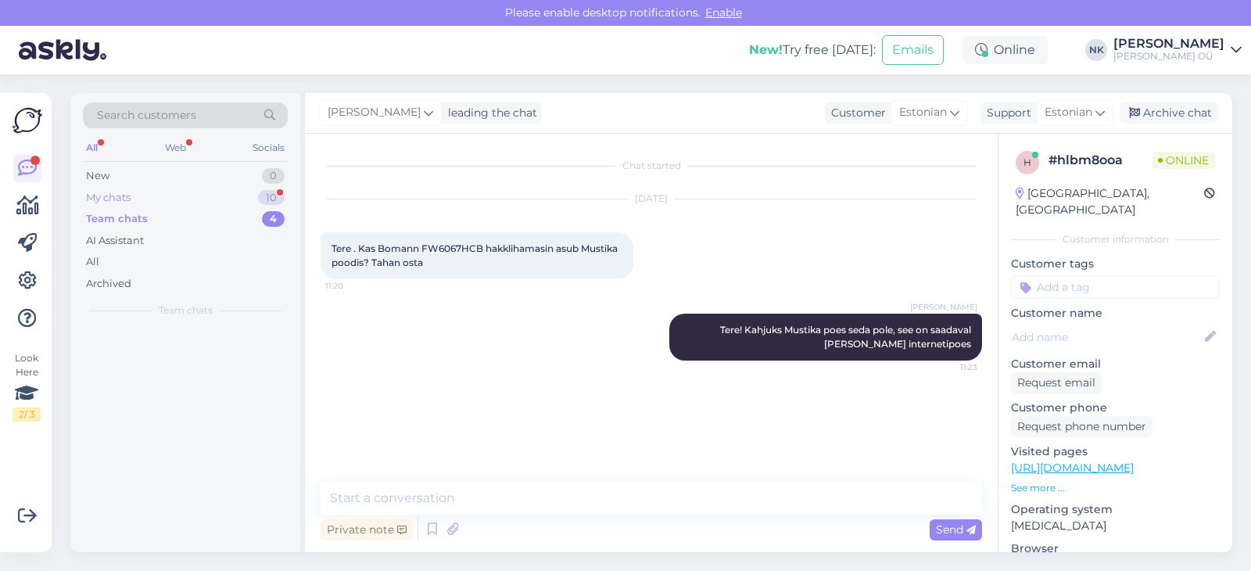
click at [216, 205] on div "My chats 10" at bounding box center [185, 198] width 205 height 22
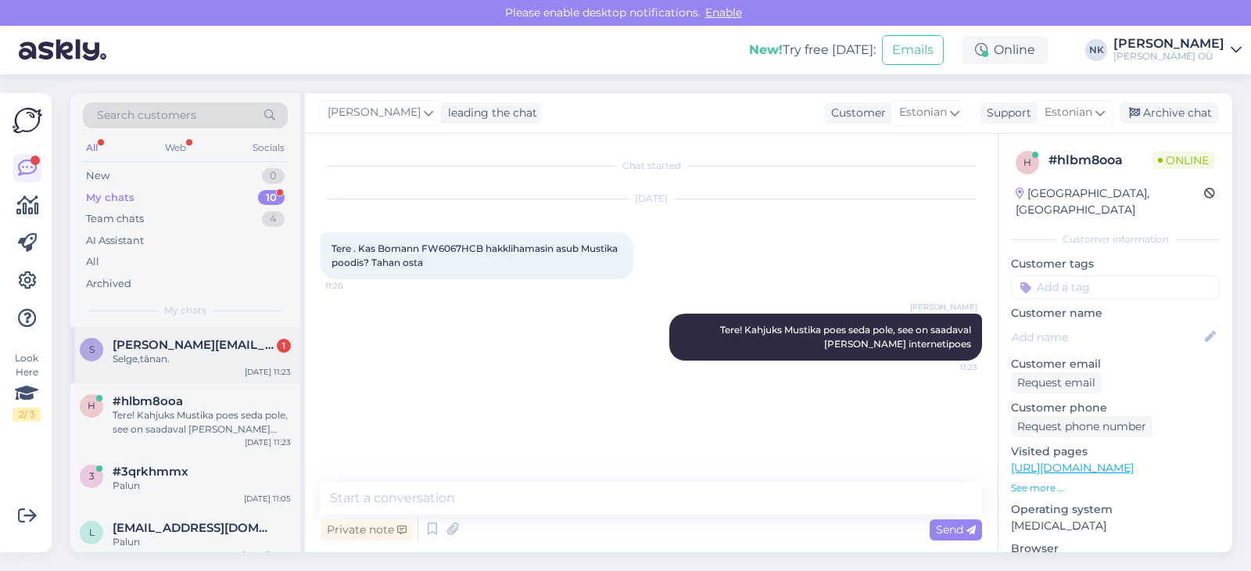
click at [217, 362] on div "Selge,tänan." at bounding box center [202, 359] width 178 height 14
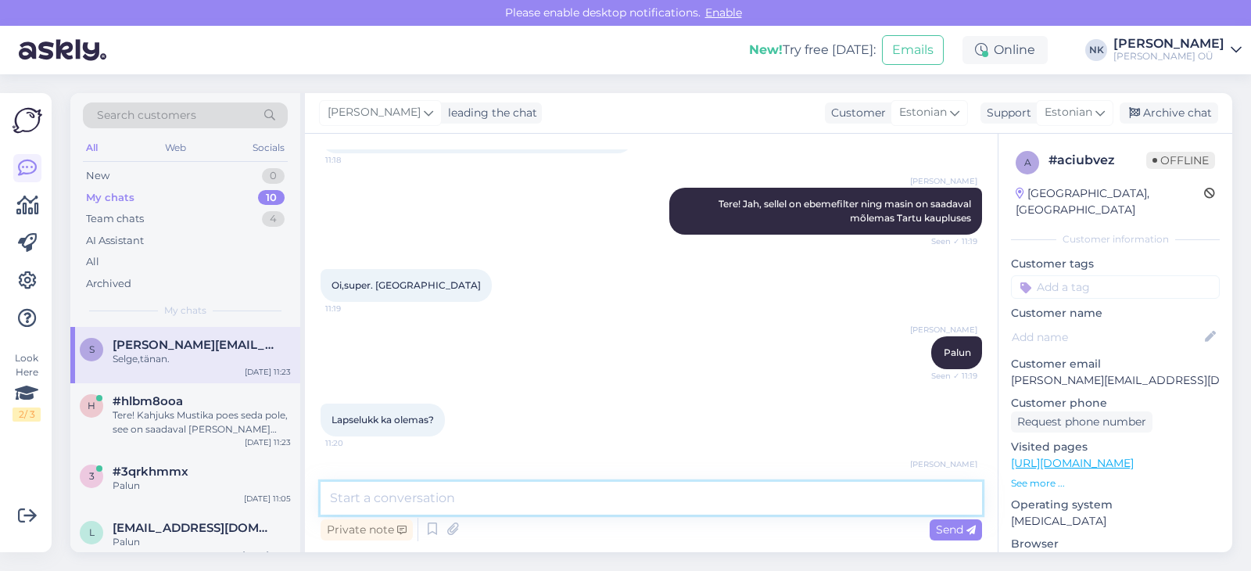
click at [430, 499] on textarea at bounding box center [650, 498] width 661 height 33
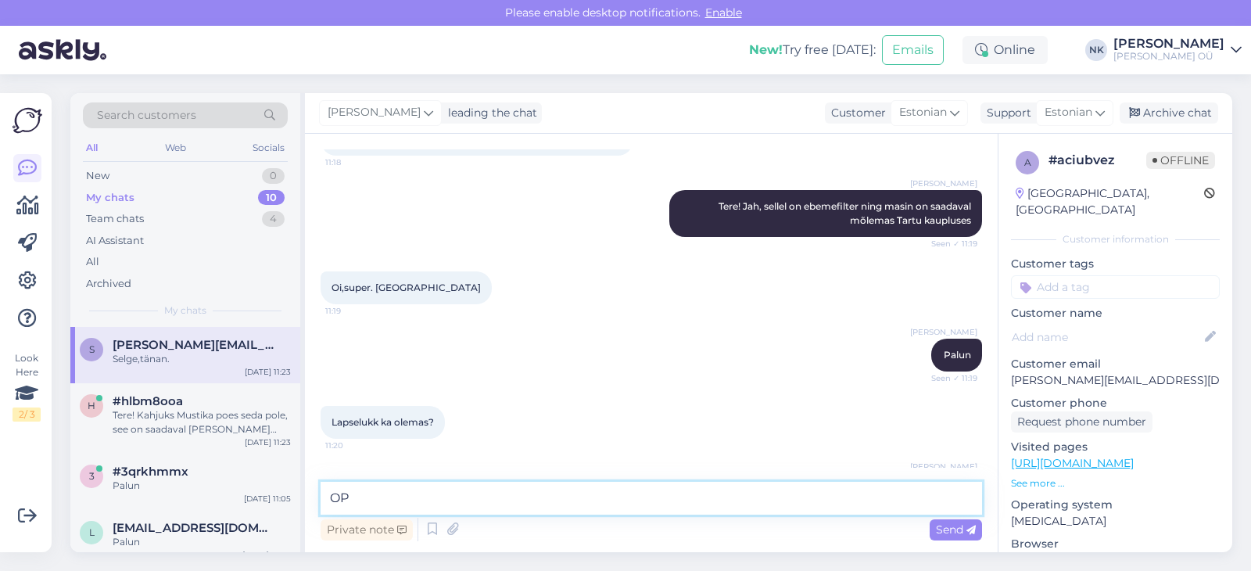
type textarea "O"
type textarea "Palun"
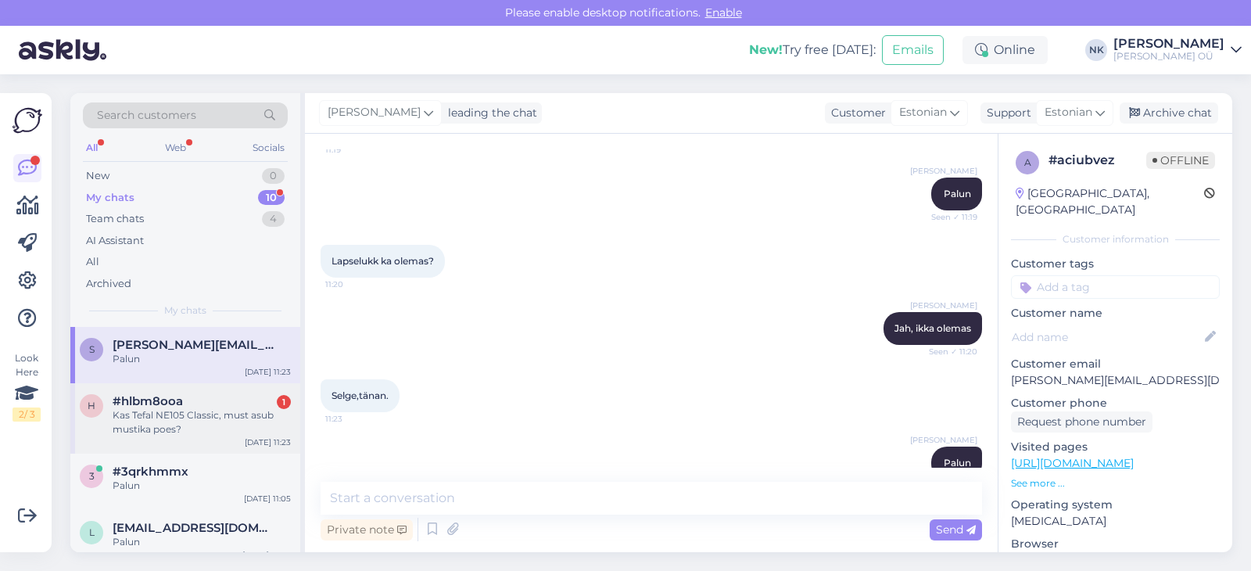
click at [225, 408] on div "Kas Tefal NE105 Classic, must asub mustika poes?" at bounding box center [202, 422] width 178 height 28
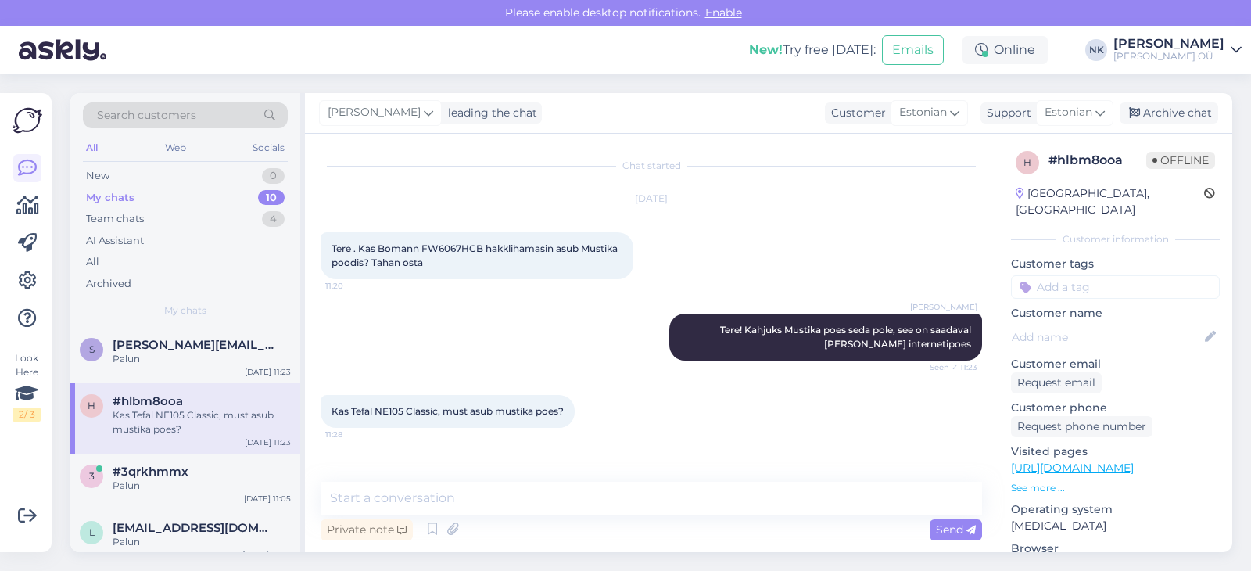
click at [1085, 460] on link "[URL][DOMAIN_NAME]" at bounding box center [1072, 467] width 123 height 14
click at [557, 499] on textarea at bounding box center [650, 498] width 661 height 33
type textarea "Jah, [PERSON_NAME] on olemas 2tk"
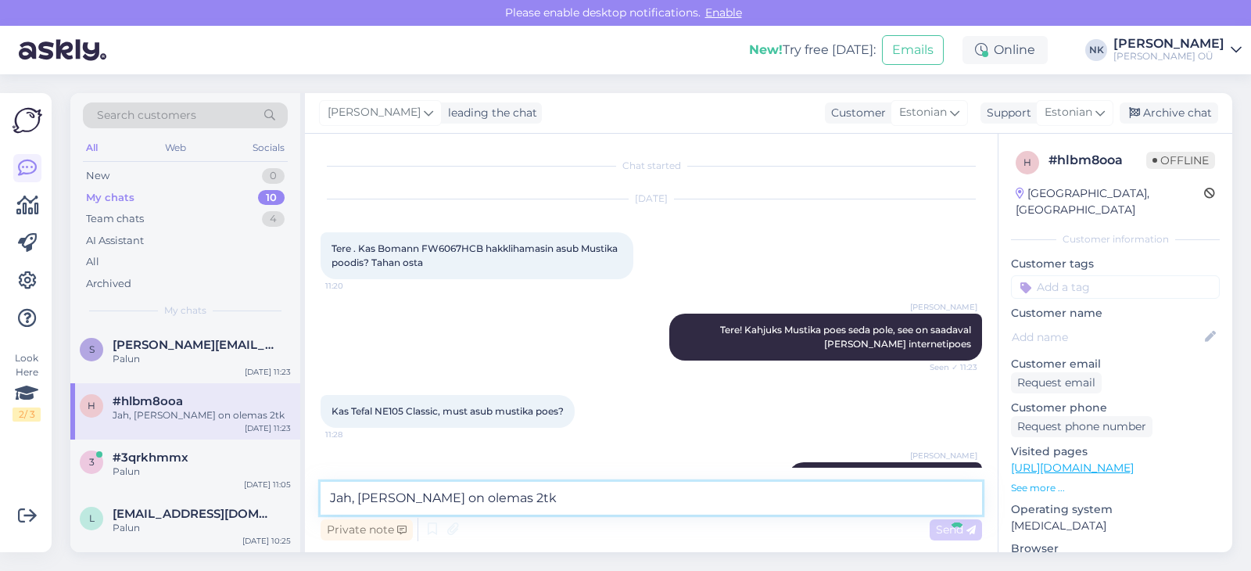
scroll to position [44, 0]
